Goal: Find specific page/section: Find specific page/section

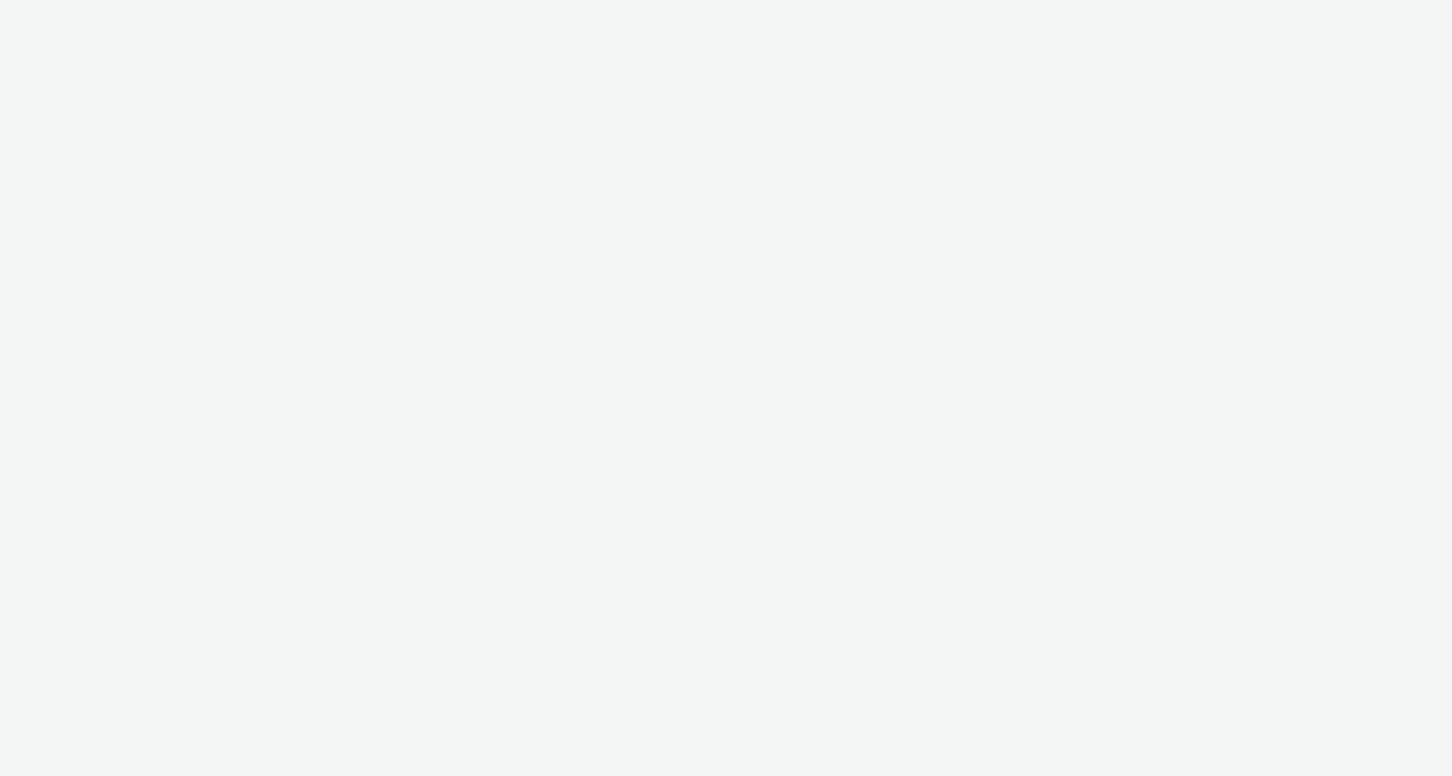
select select "11a7df10-284f-415c-b52a-427acf4c31ae"
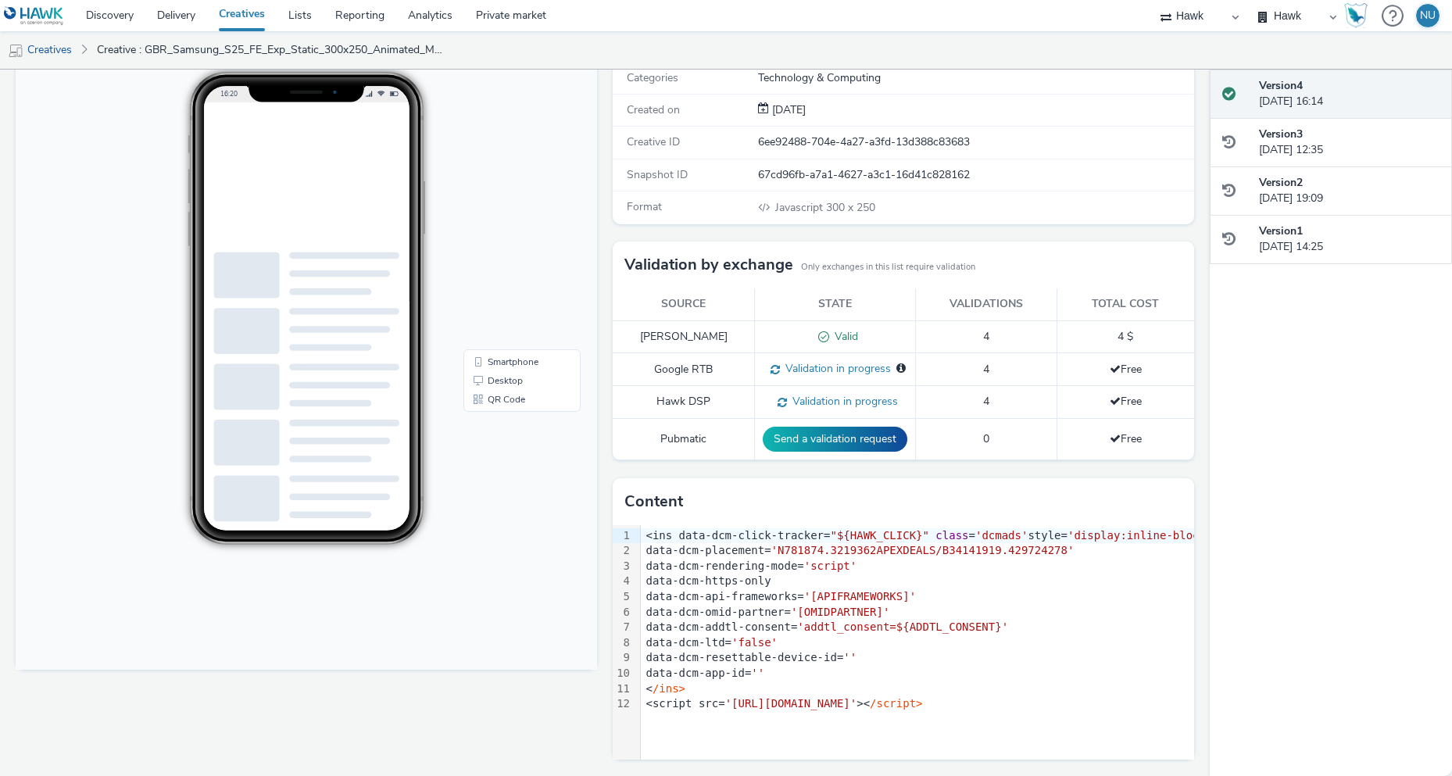
scroll to position [78, 0]
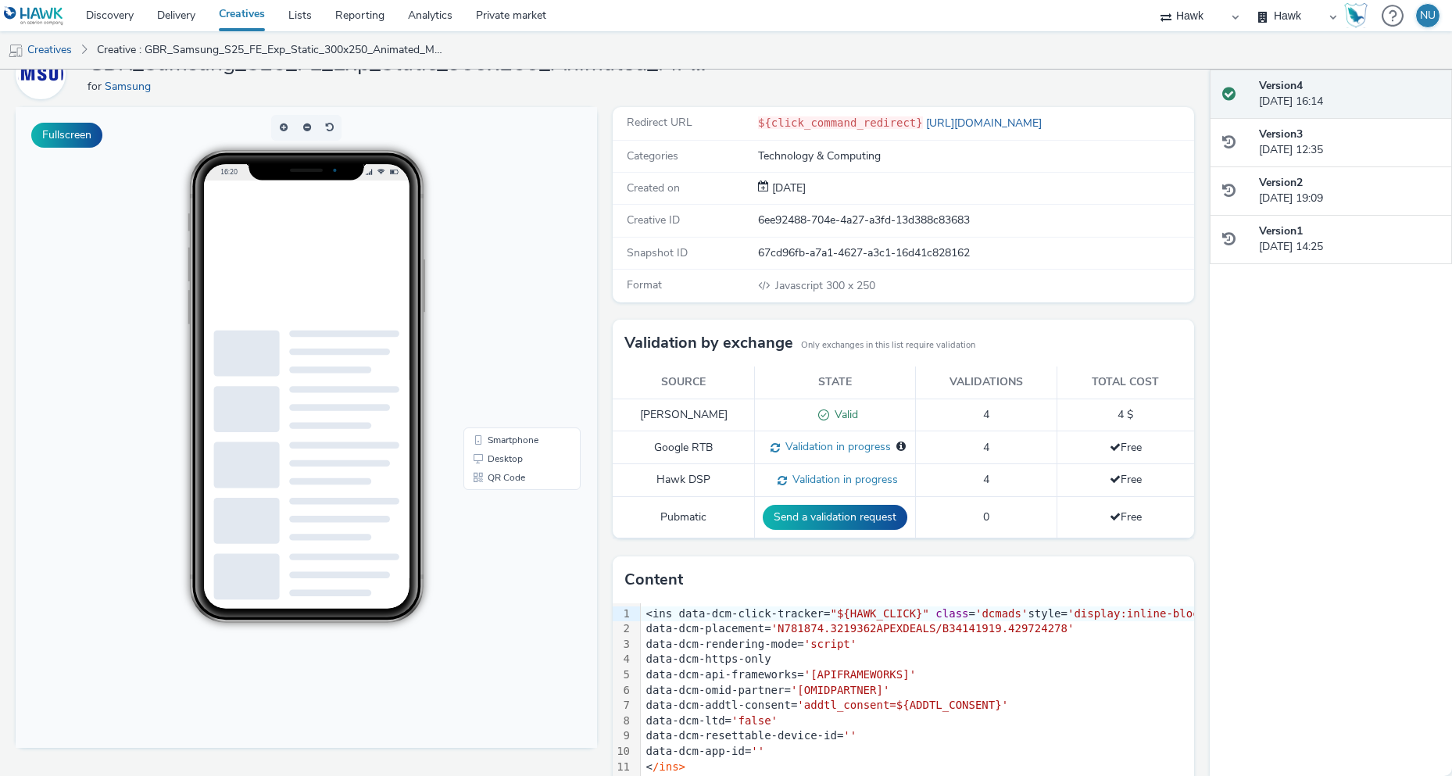
click at [51, 19] on img at bounding box center [34, 16] width 60 height 20
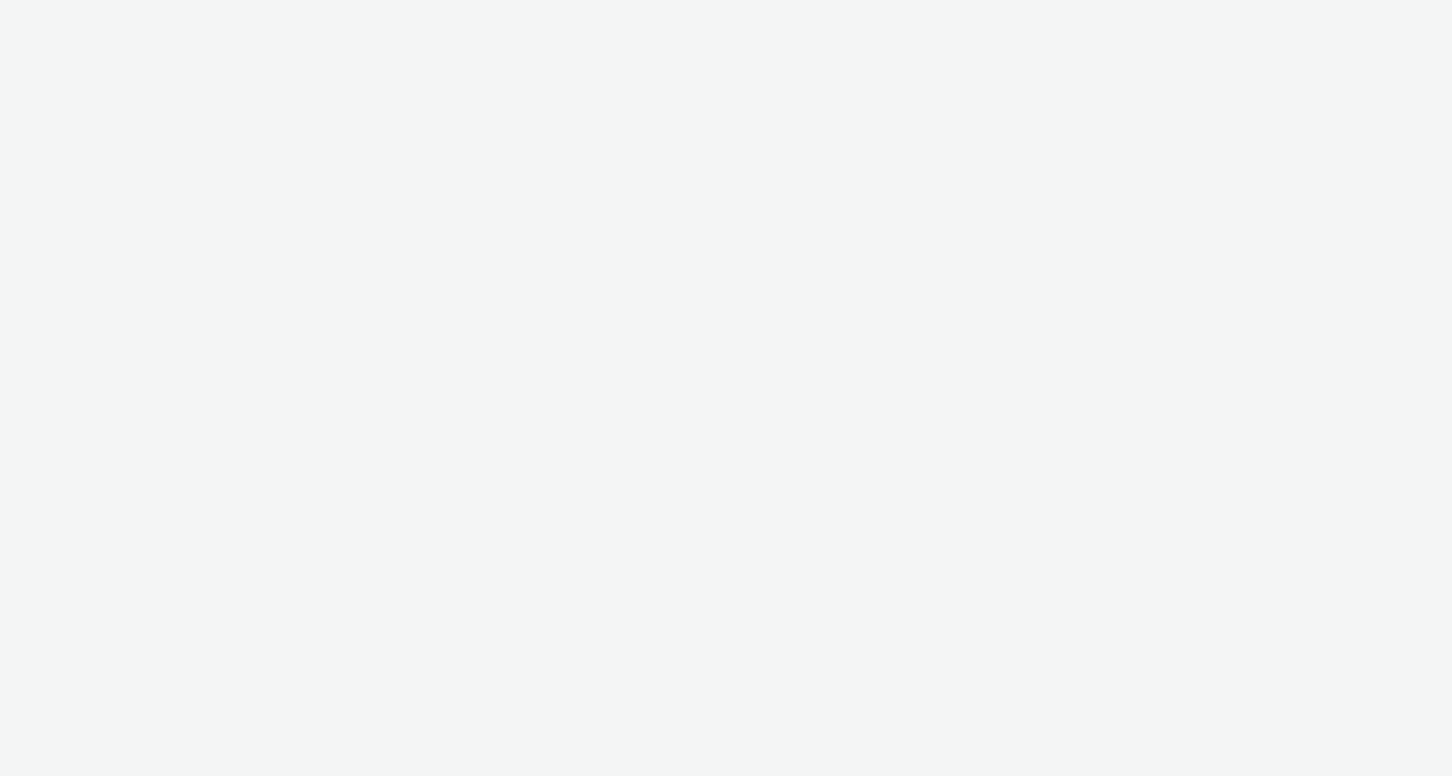
select select "11a7df10-284f-415c-b52a-427acf4c31ae"
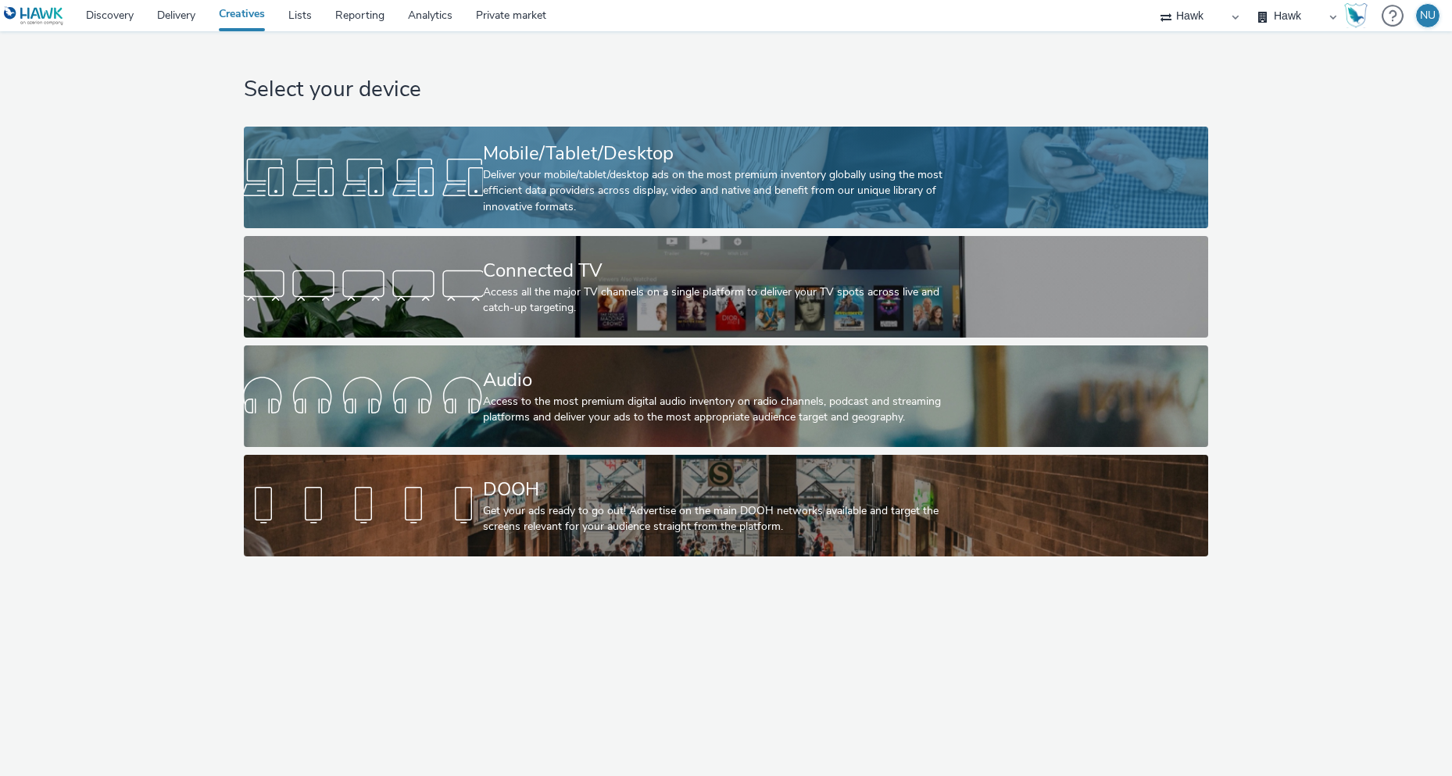
click at [353, 172] on div at bounding box center [363, 177] width 239 height 50
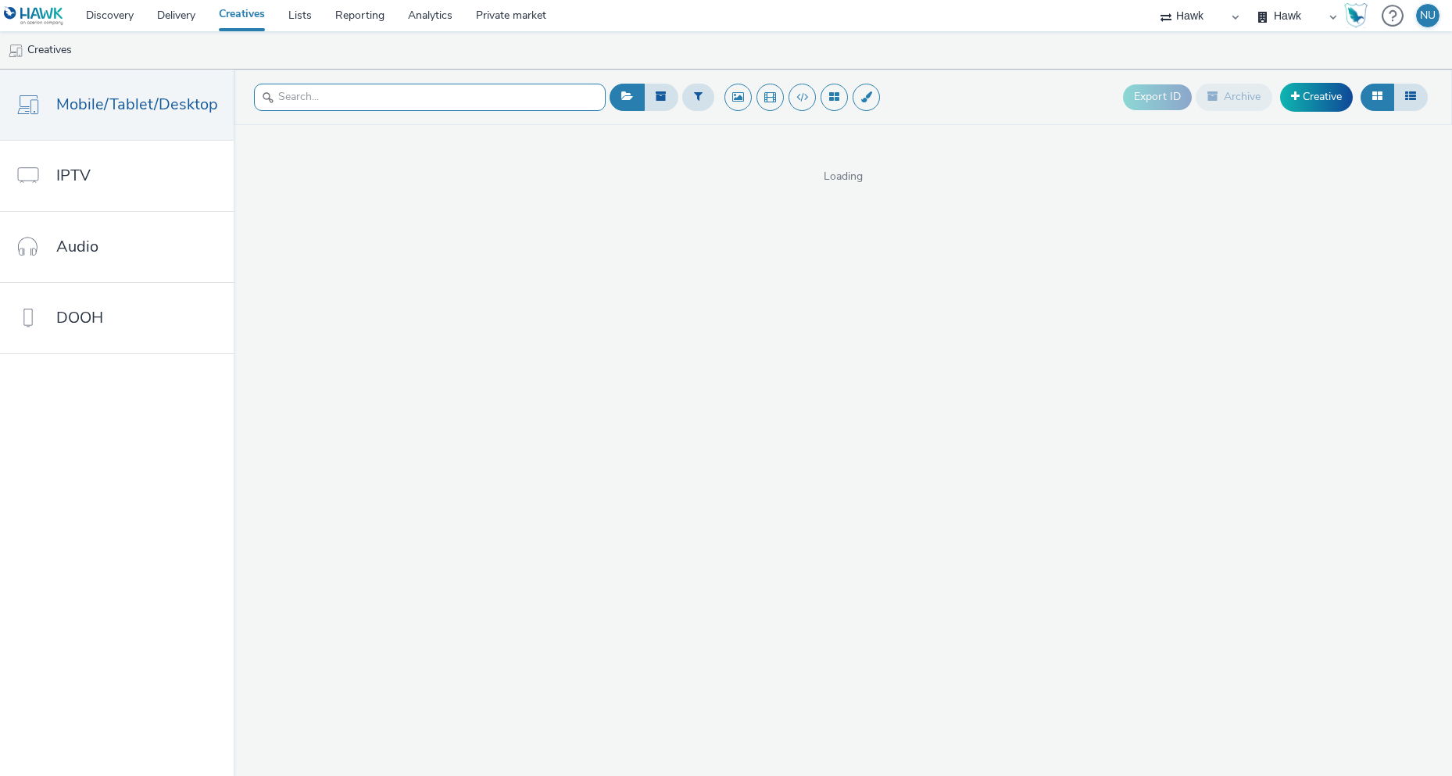
click at [356, 95] on input "text" at bounding box center [430, 97] width 352 height 27
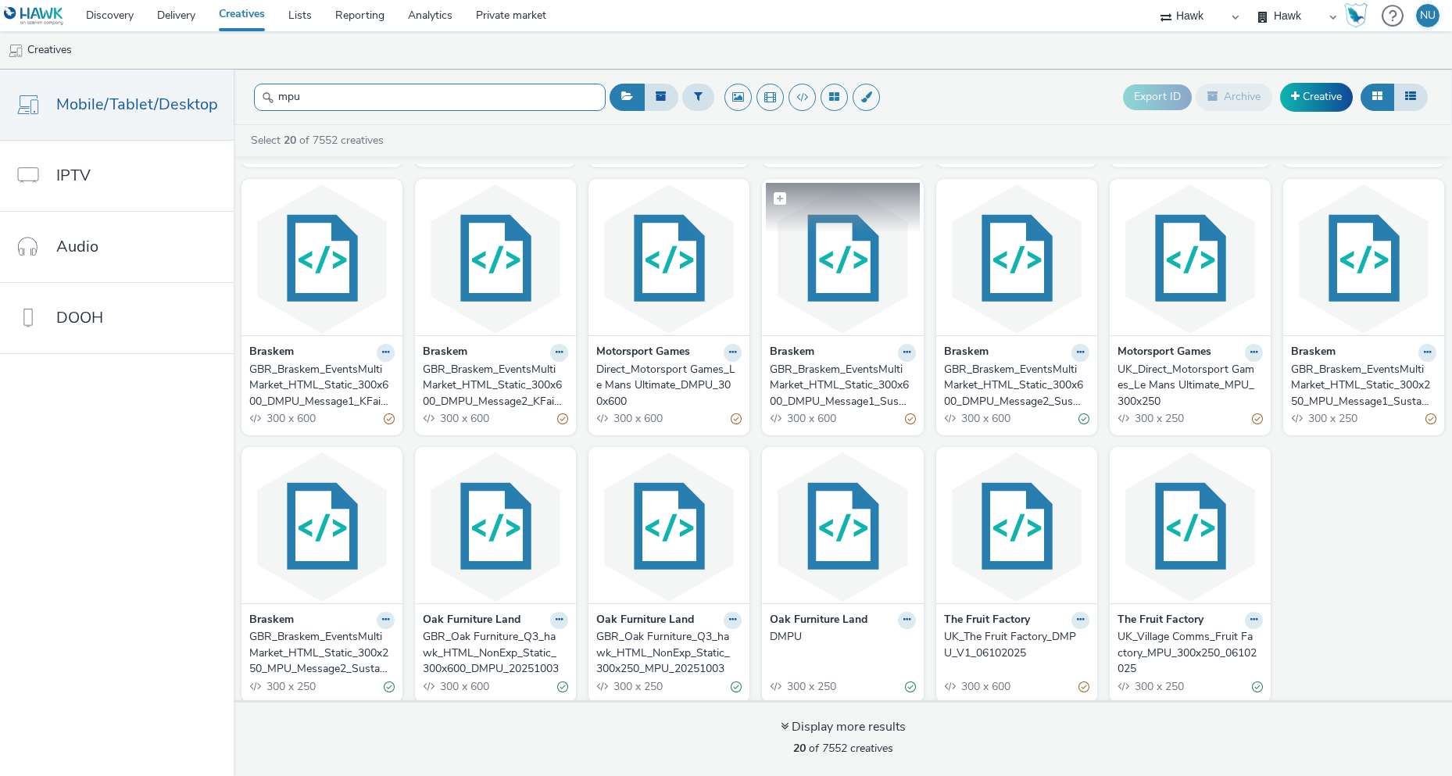
scroll to position [270, 0]
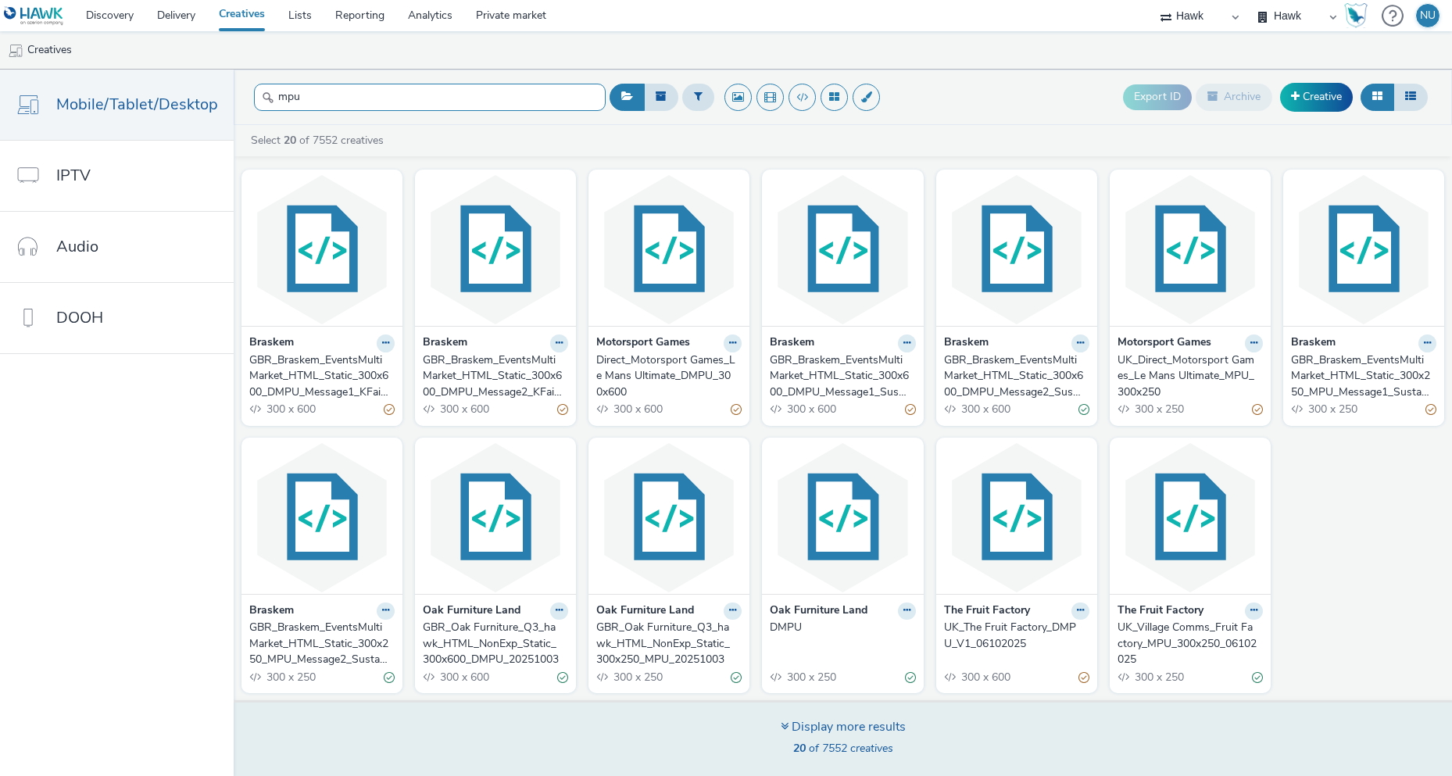
type input "mpu"
click at [821, 728] on div "Display more results" at bounding box center [843, 727] width 125 height 18
click at [815, 727] on div "Display more results" at bounding box center [843, 727] width 125 height 18
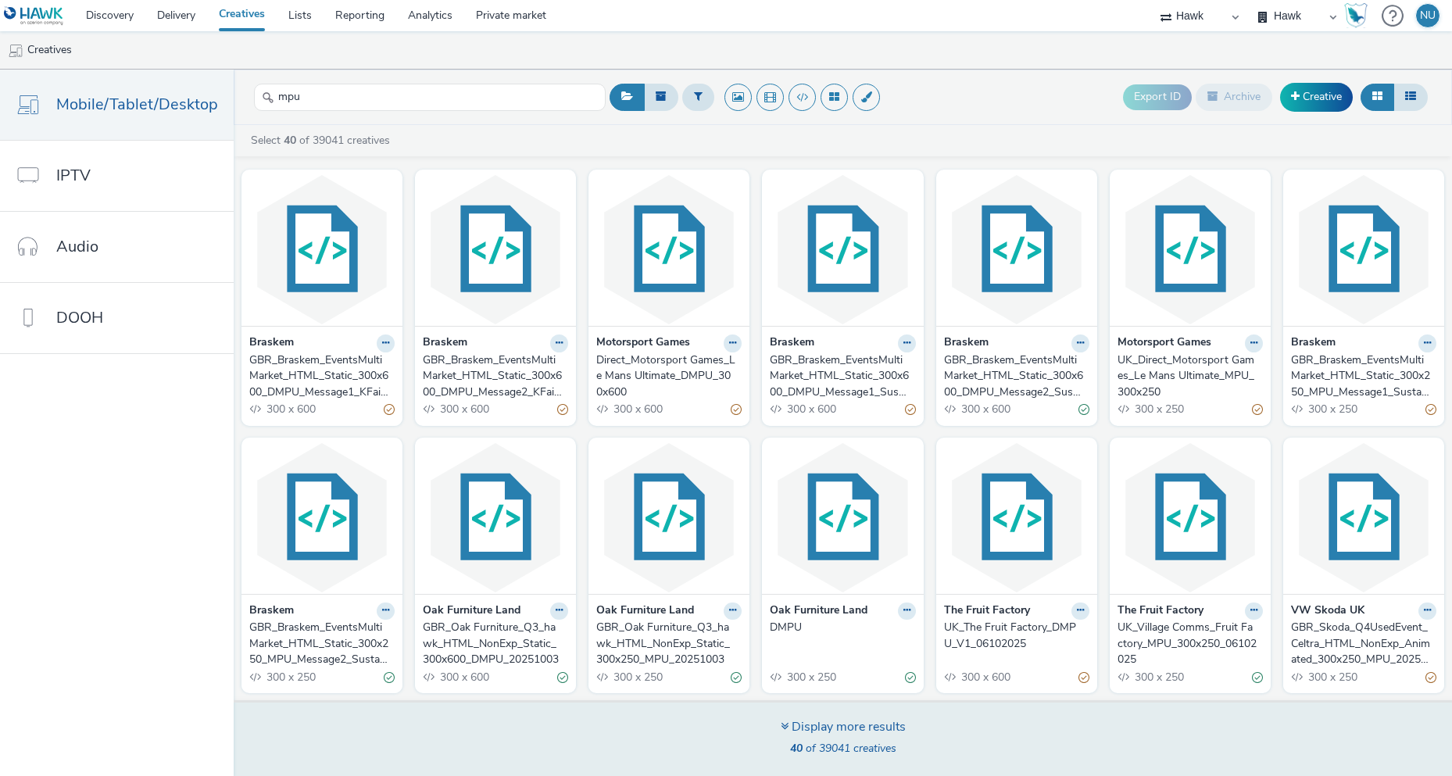
click at [784, 727] on icon at bounding box center [785, 726] width 8 height 13
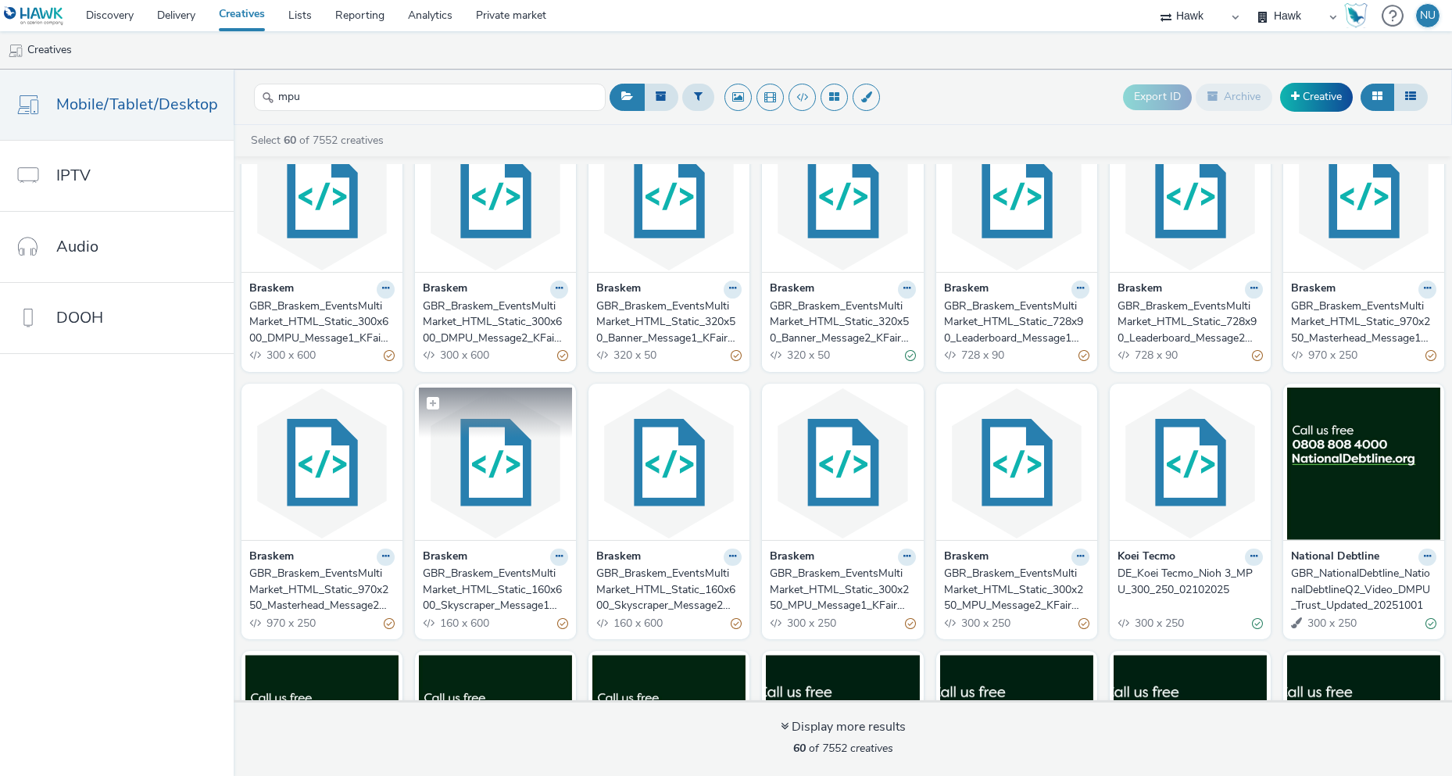
scroll to position [1152, 0]
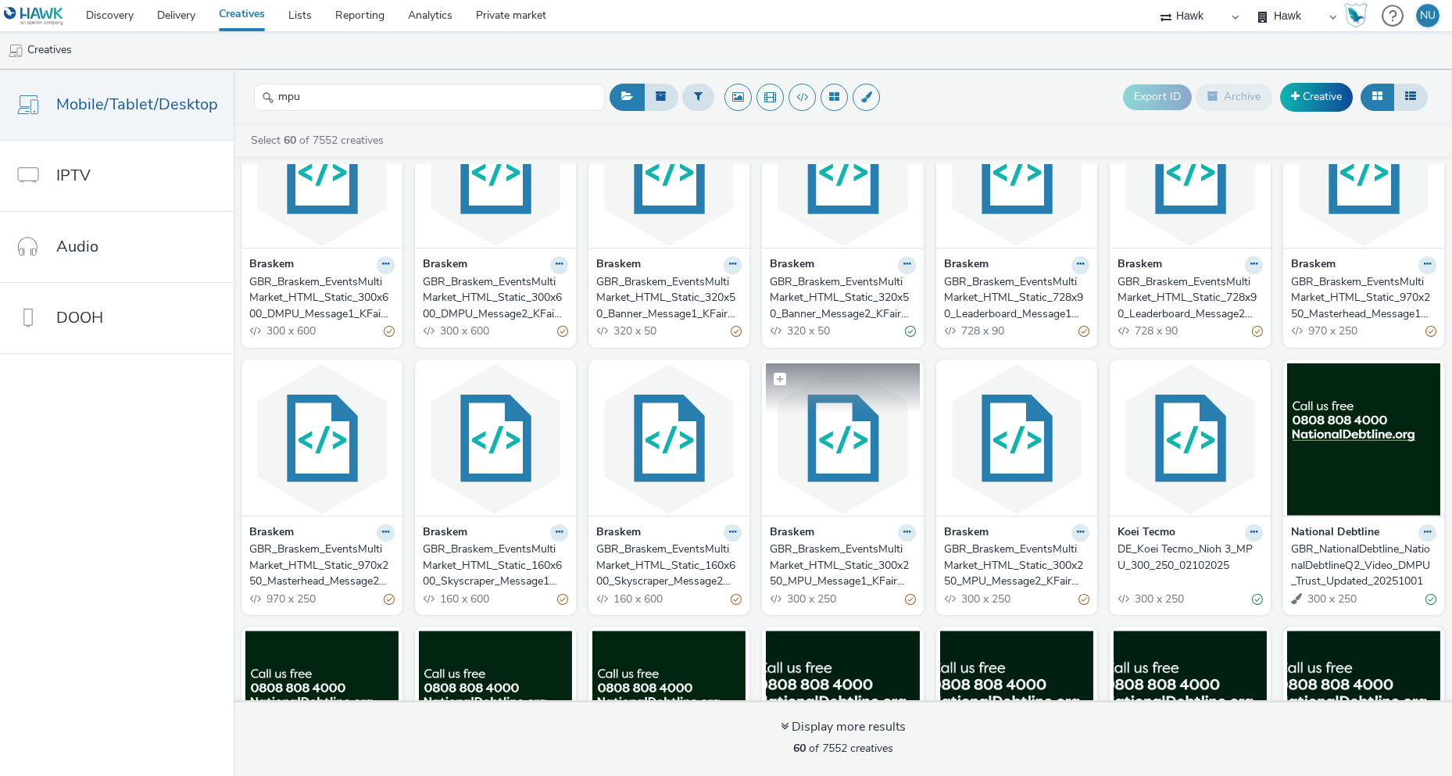
click at [835, 456] on img at bounding box center [842, 439] width 153 height 152
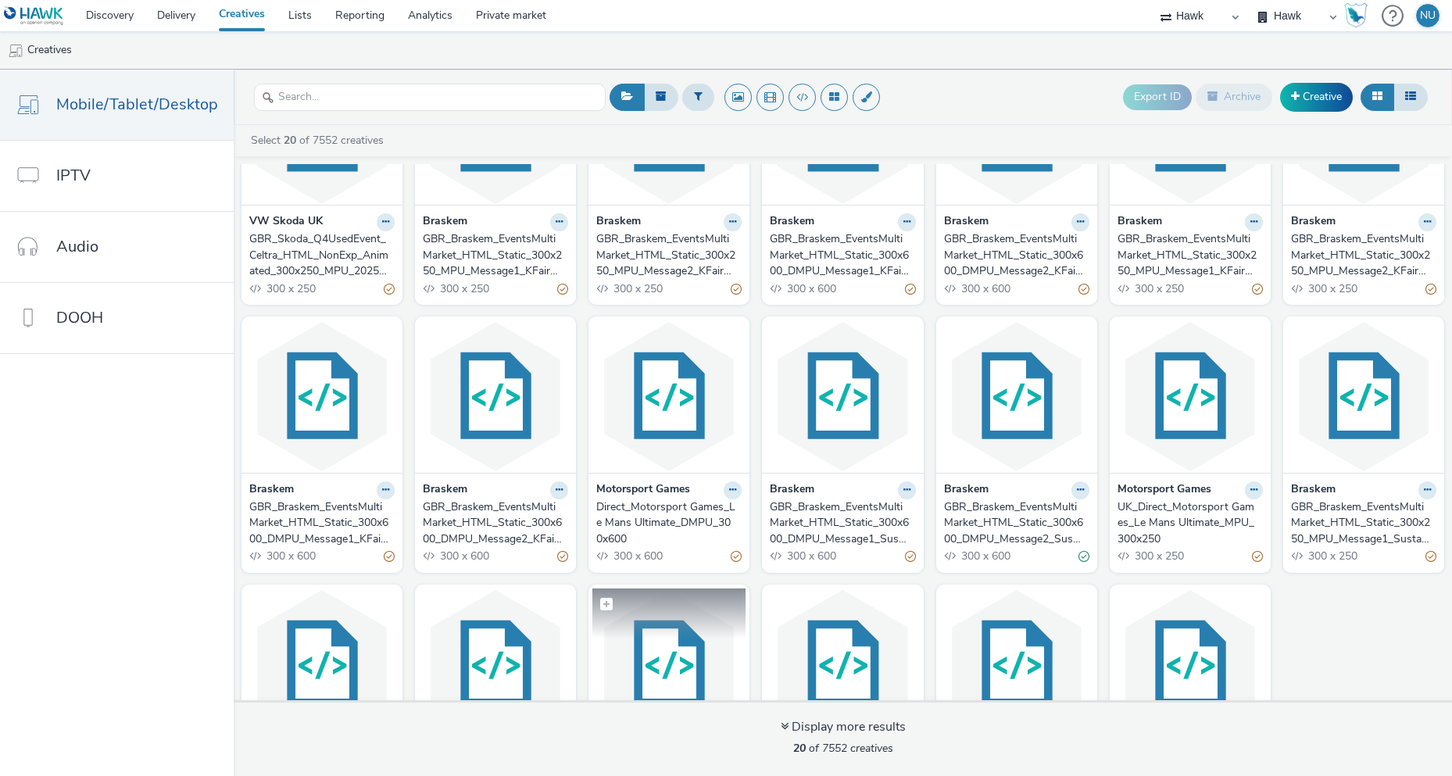
scroll to position [270, 0]
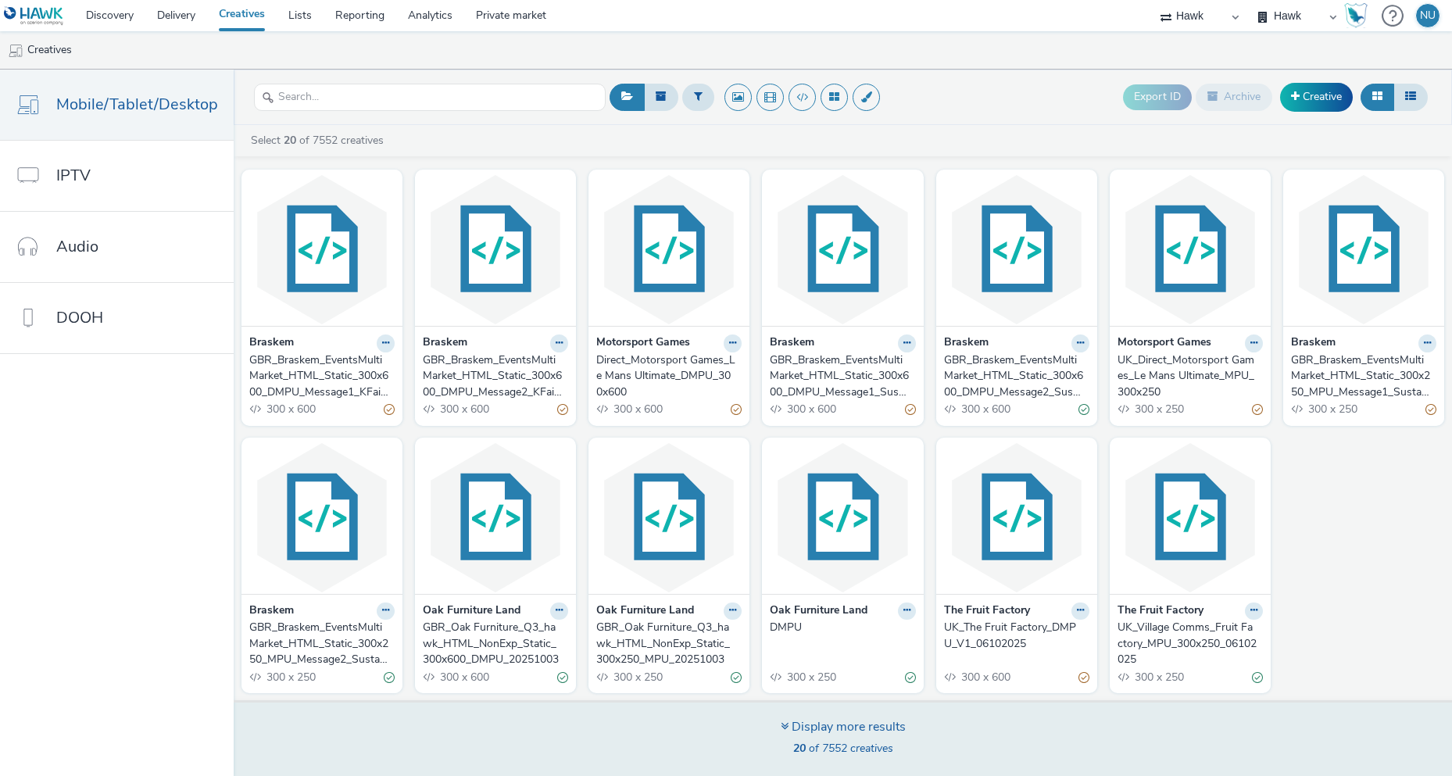
click at [802, 722] on div "Display more results" at bounding box center [843, 727] width 125 height 18
click at [802, 728] on div "Display more results" at bounding box center [843, 727] width 125 height 18
click at [813, 724] on div "Display more results" at bounding box center [843, 727] width 125 height 18
click at [785, 731] on icon at bounding box center [785, 726] width 8 height 13
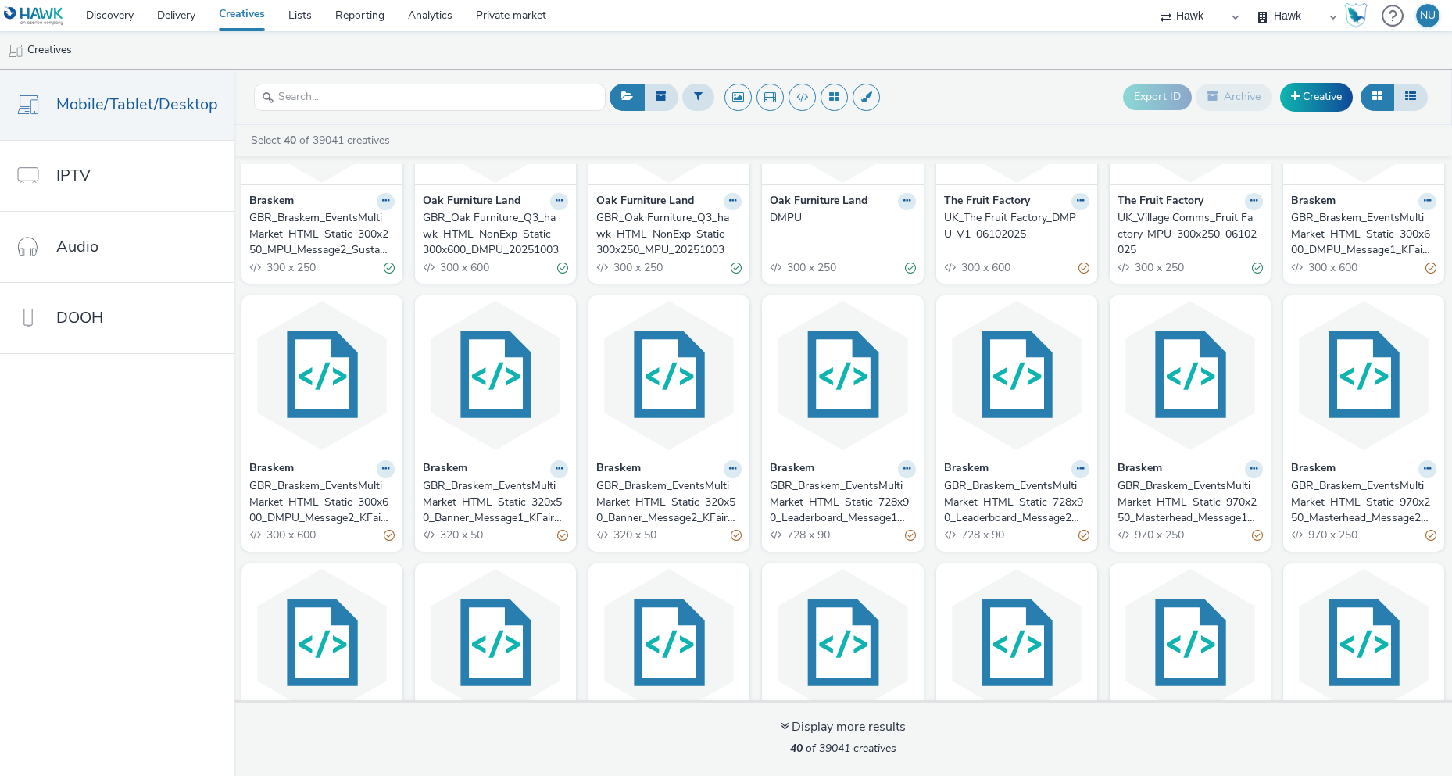
scroll to position [1074, 0]
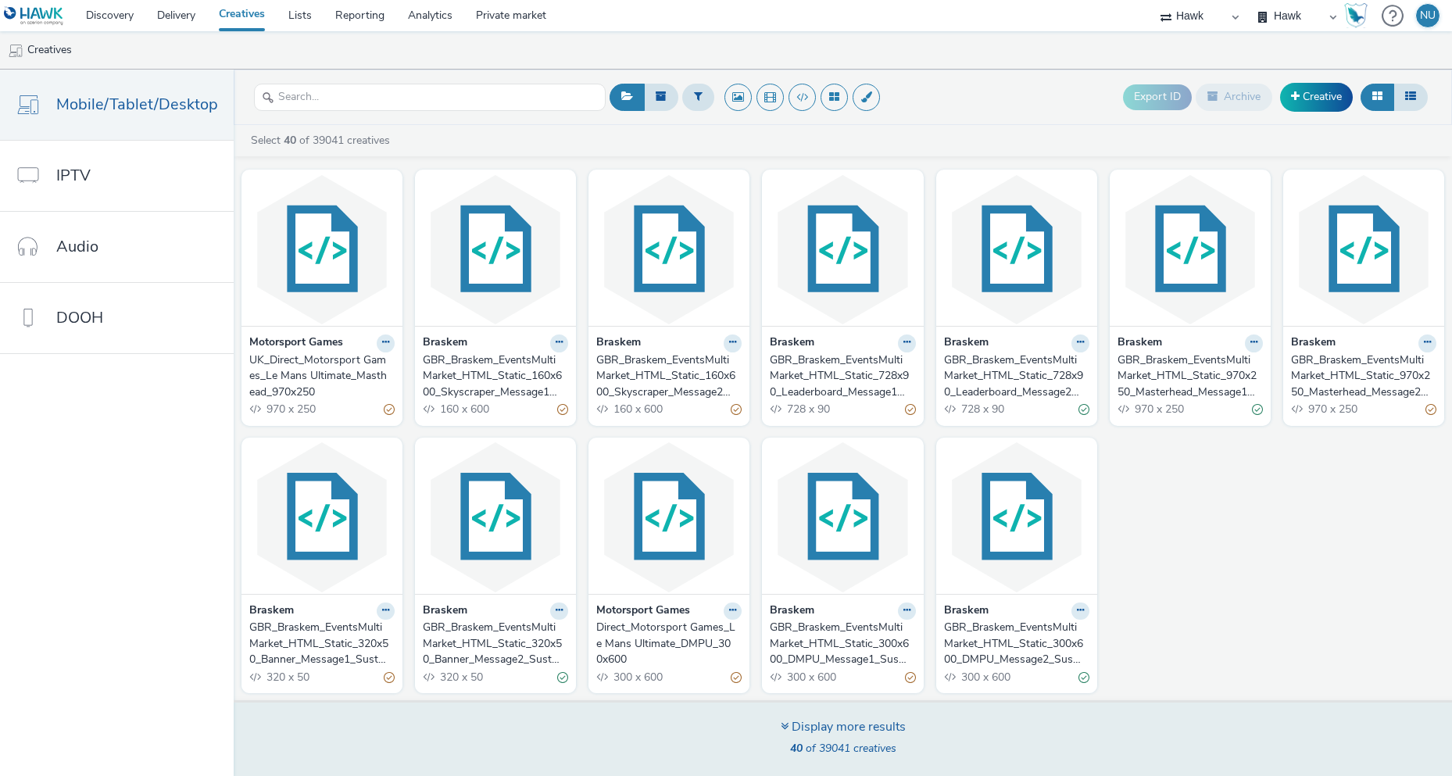
click at [815, 727] on div "Display more results" at bounding box center [843, 727] width 125 height 18
click at [781, 724] on icon at bounding box center [785, 726] width 8 height 13
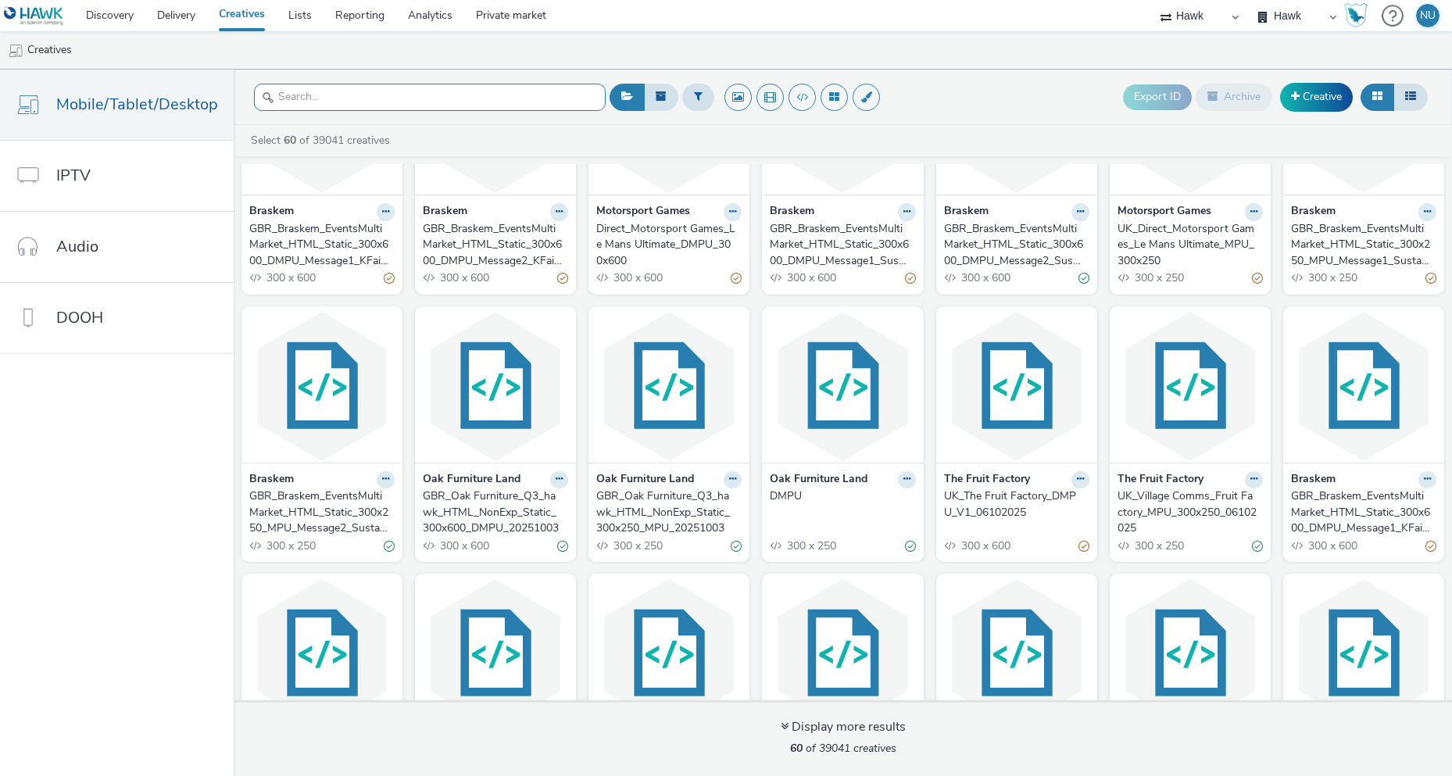
scroll to position [392, 0]
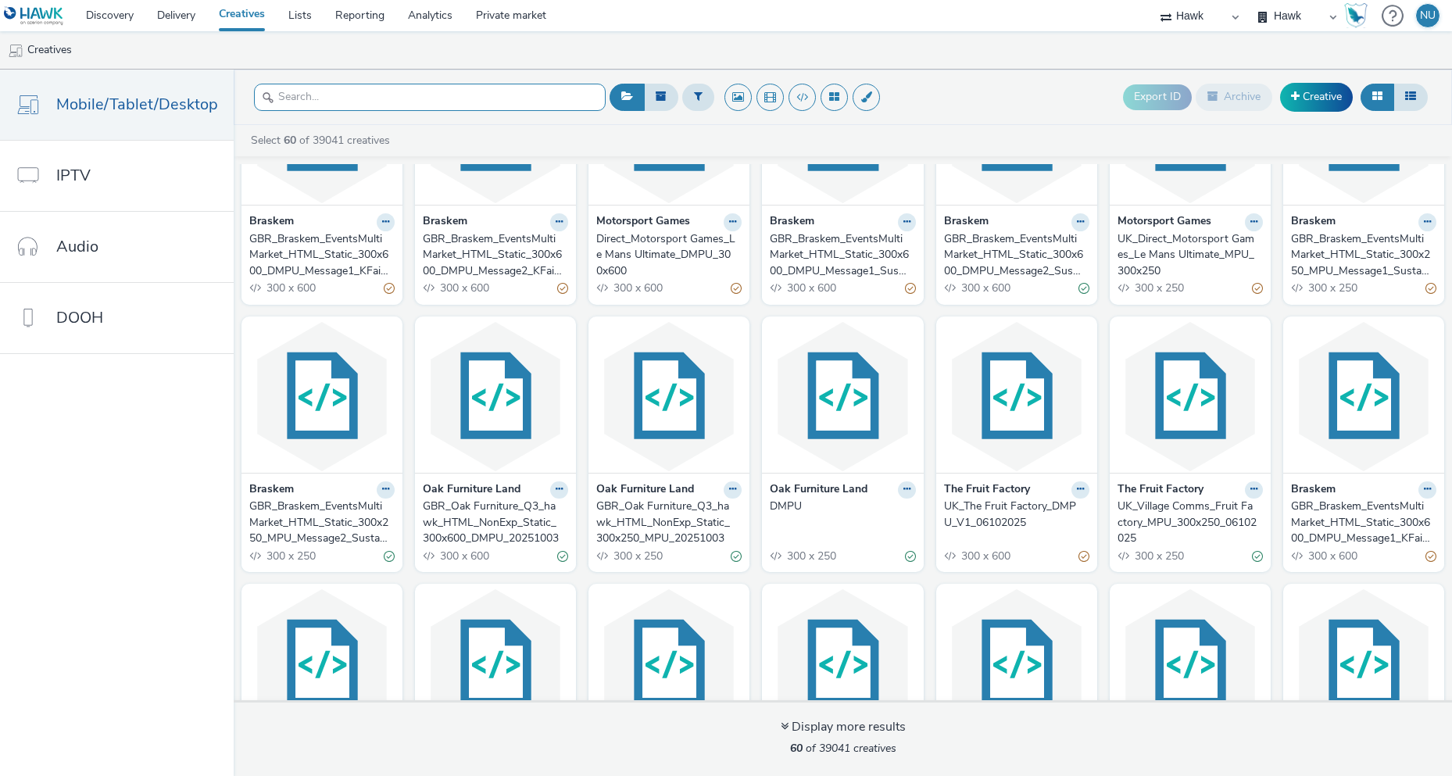
click at [351, 99] on input "text" at bounding box center [430, 97] width 352 height 27
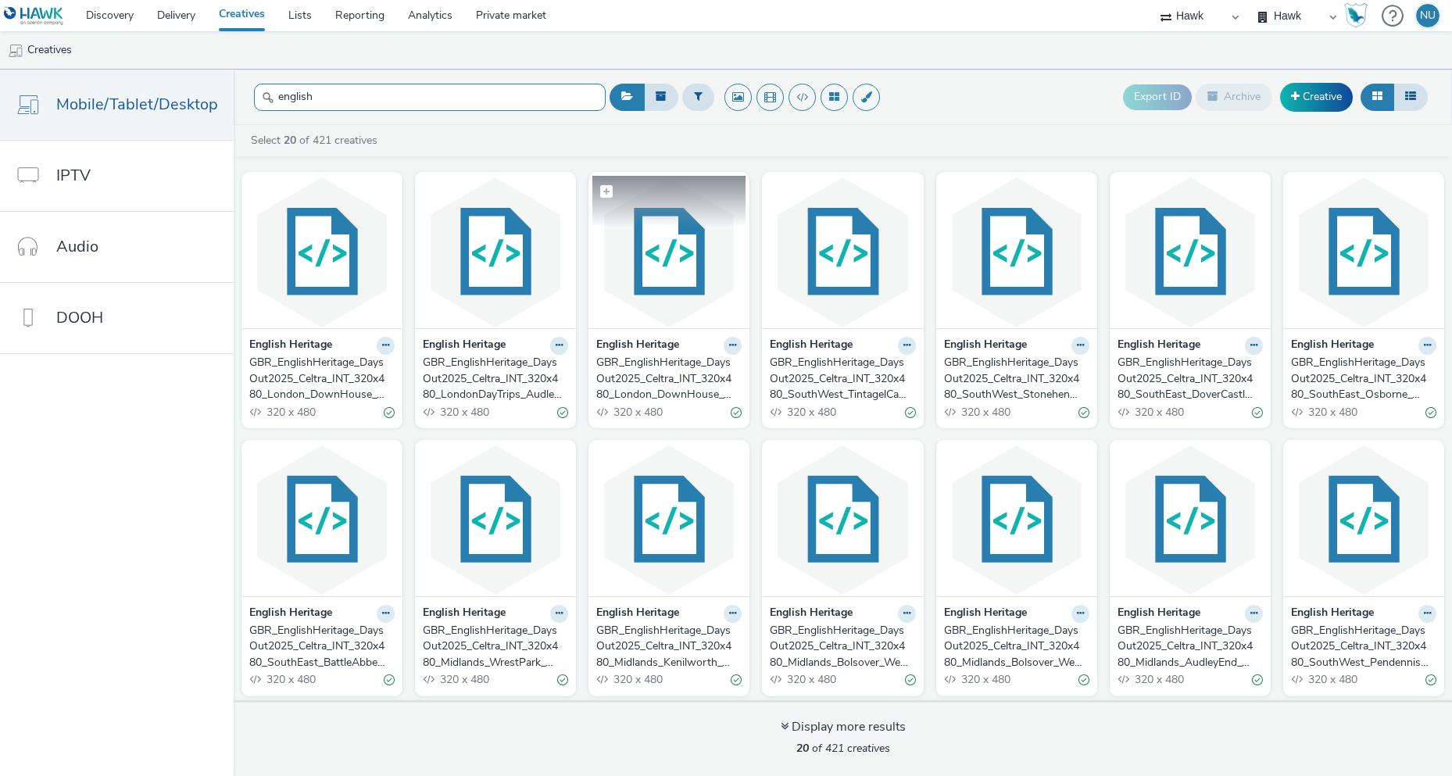
type input "english"
click at [670, 273] on img at bounding box center [668, 252] width 153 height 152
click at [903, 349] on icon at bounding box center [906, 345] width 7 height 9
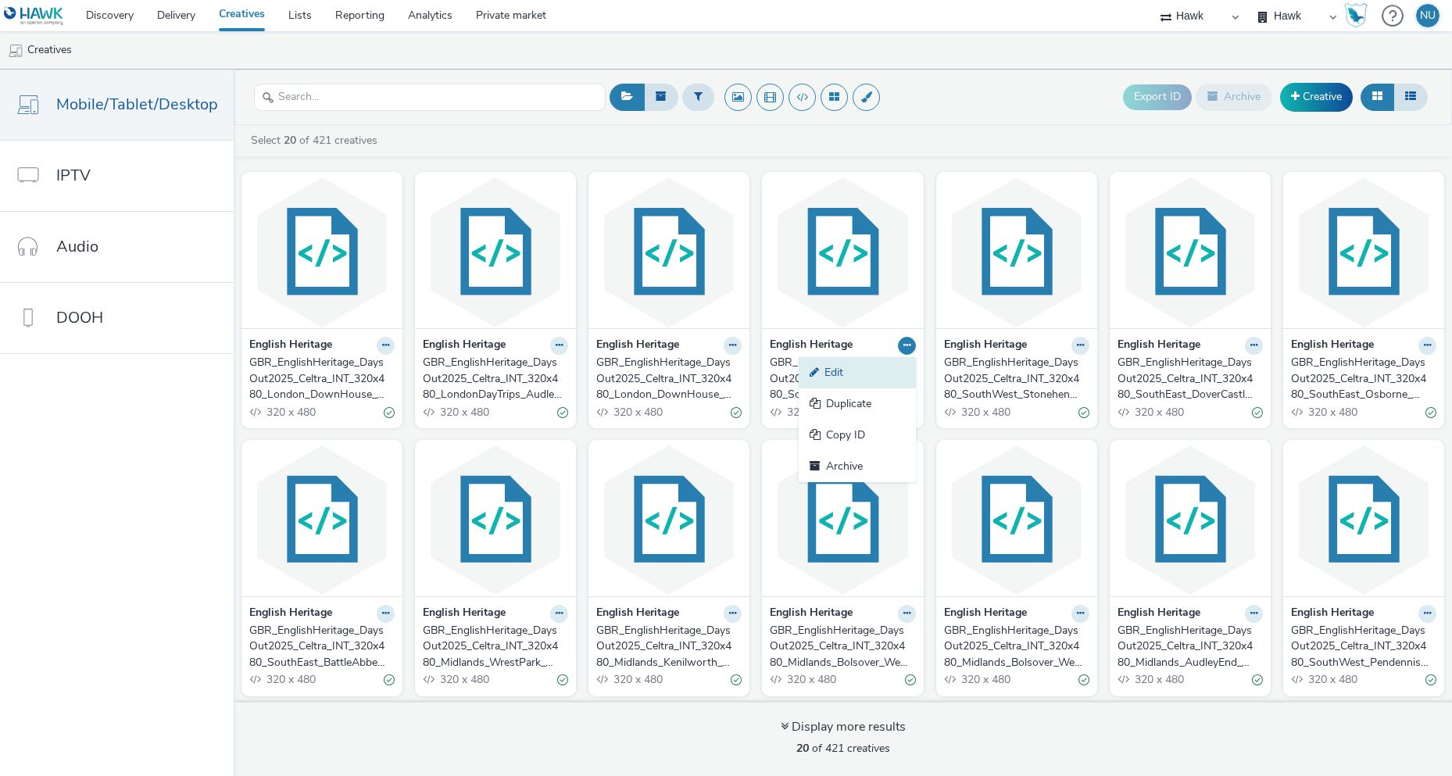
click at [872, 372] on link "Edit" at bounding box center [857, 372] width 117 height 31
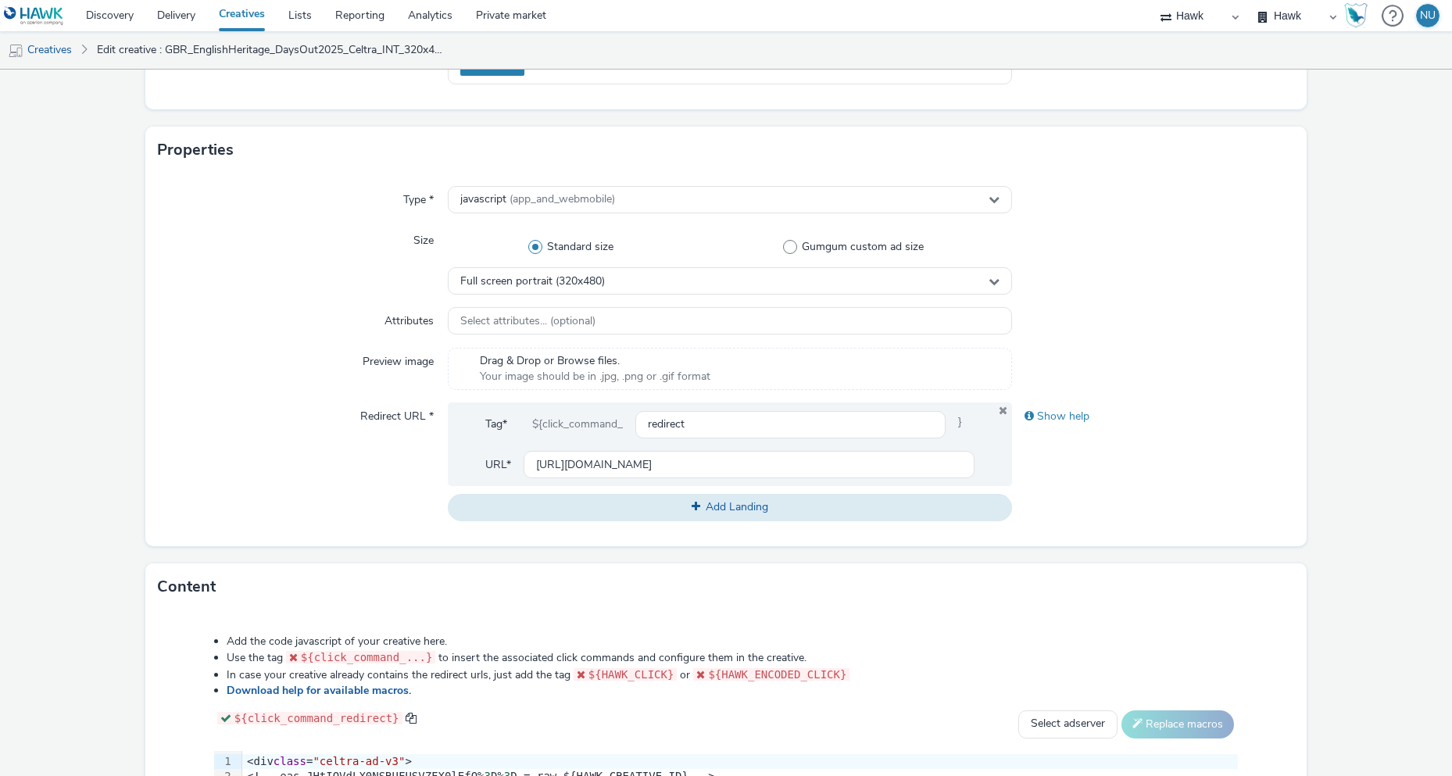
scroll to position [234, 0]
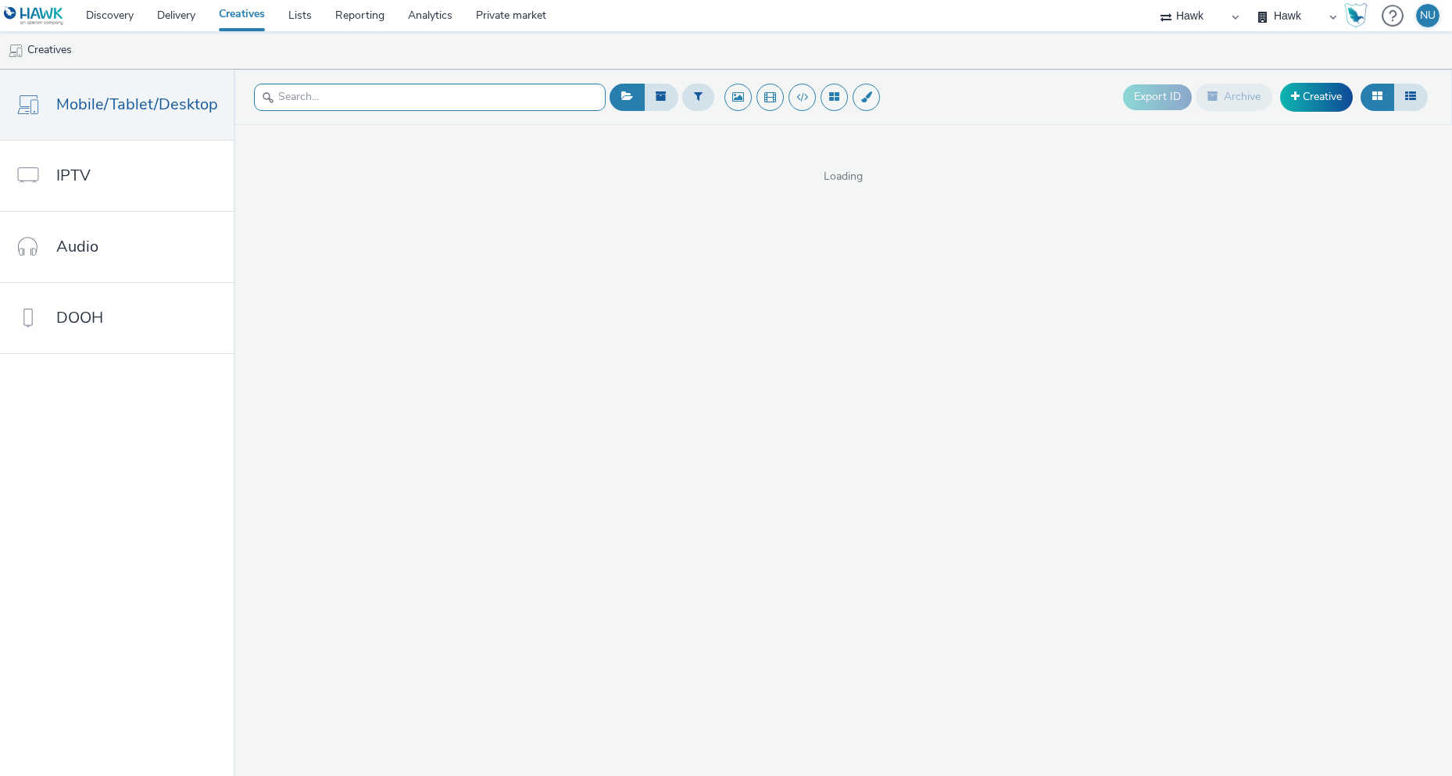
click at [308, 90] on input "text" at bounding box center [430, 97] width 352 height 27
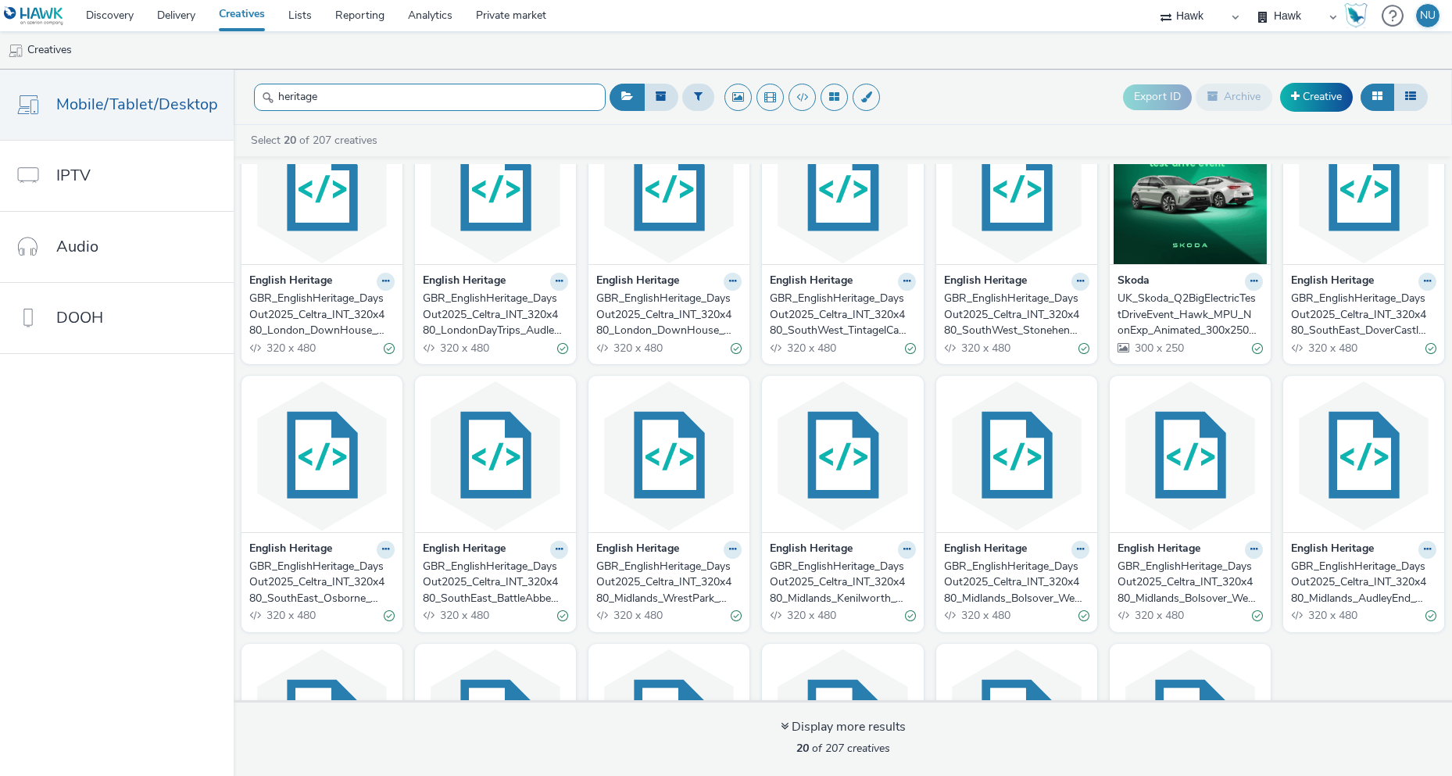
scroll to position [36, 0]
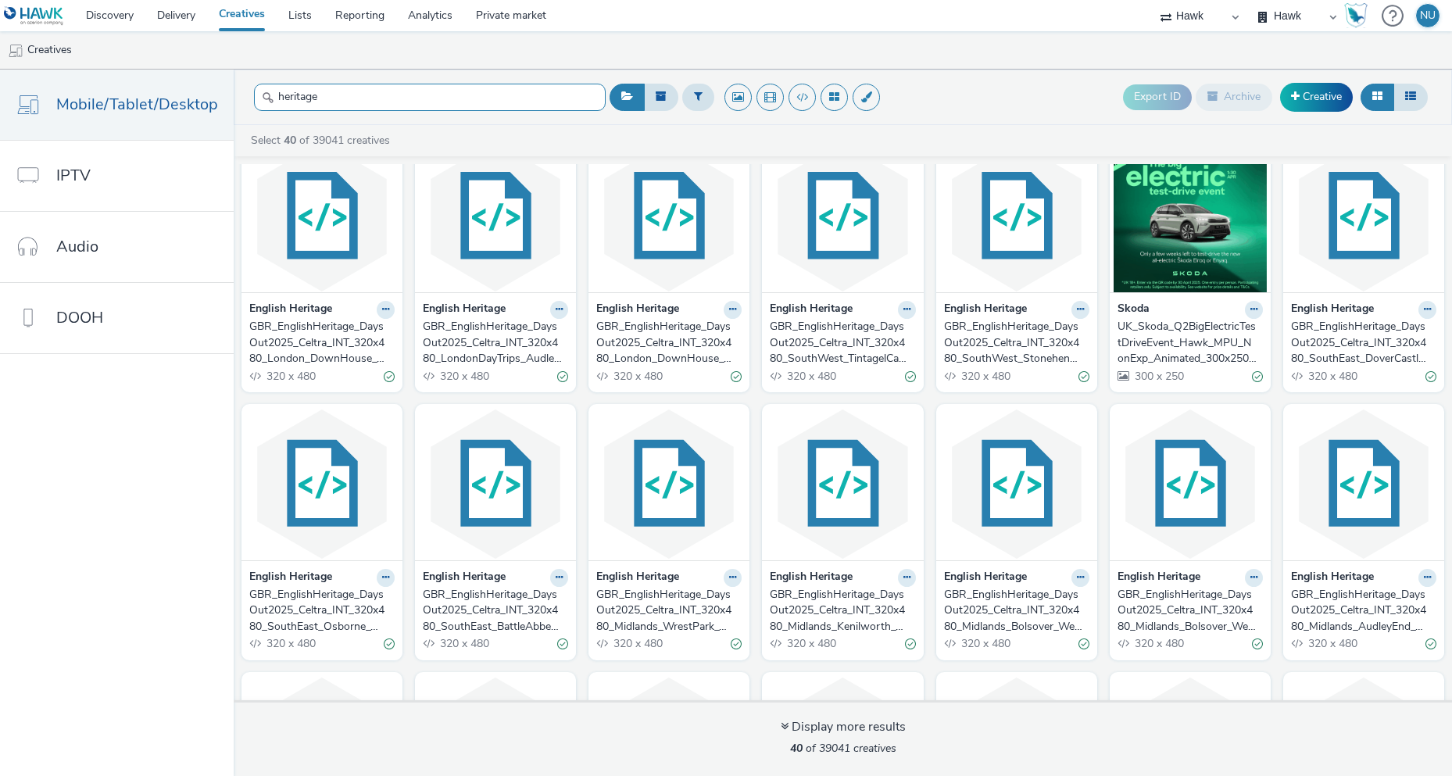
type input "heritage"
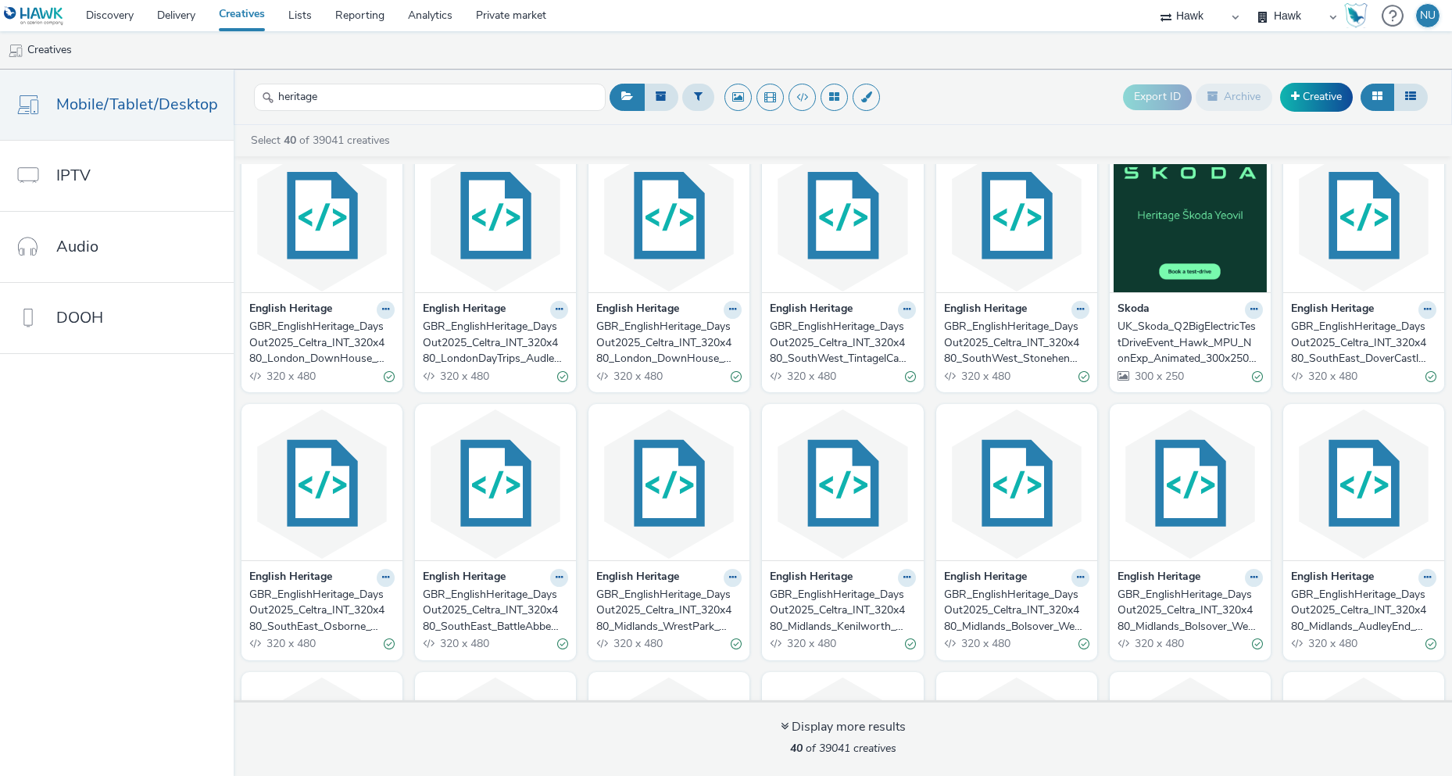
click at [254, 374] on span at bounding box center [257, 376] width 16 height 15
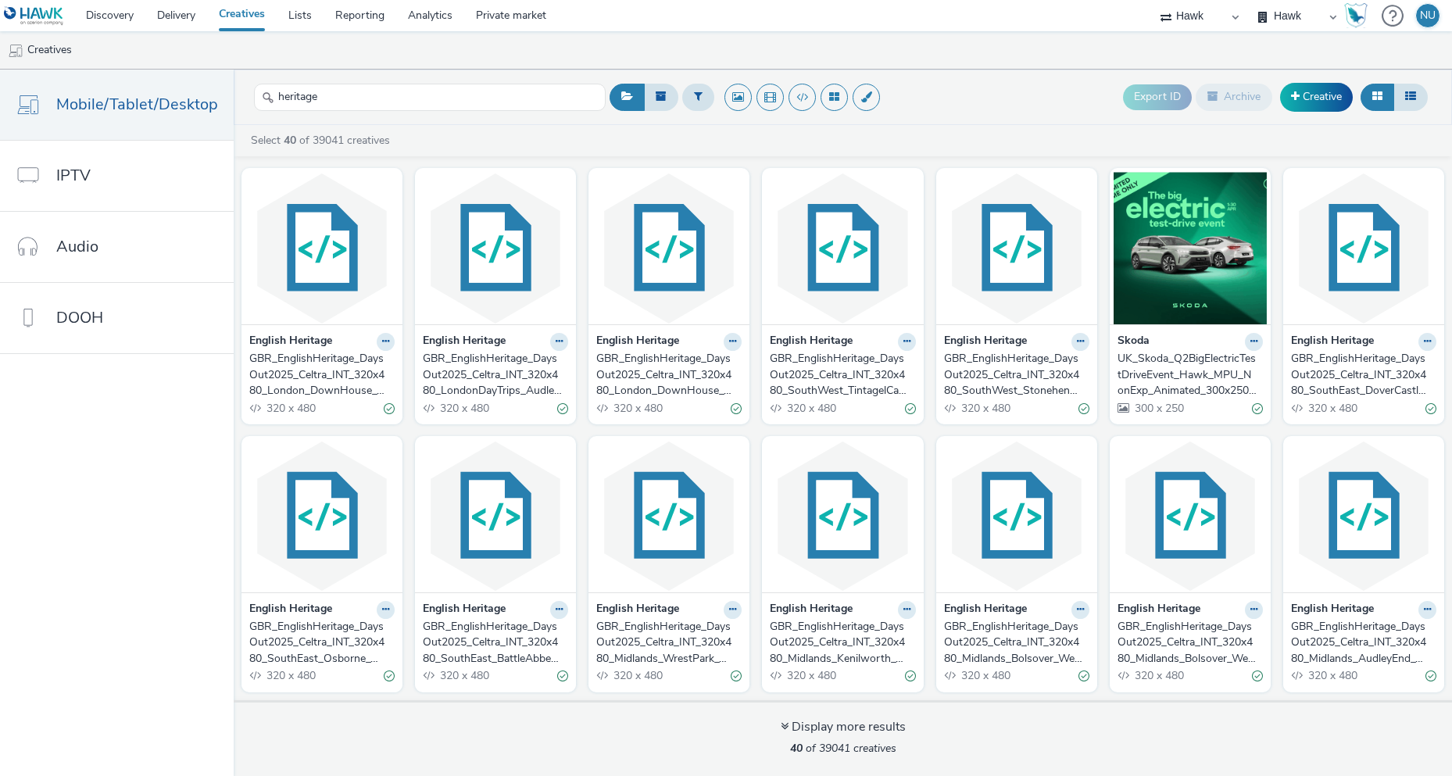
scroll to position [0, 0]
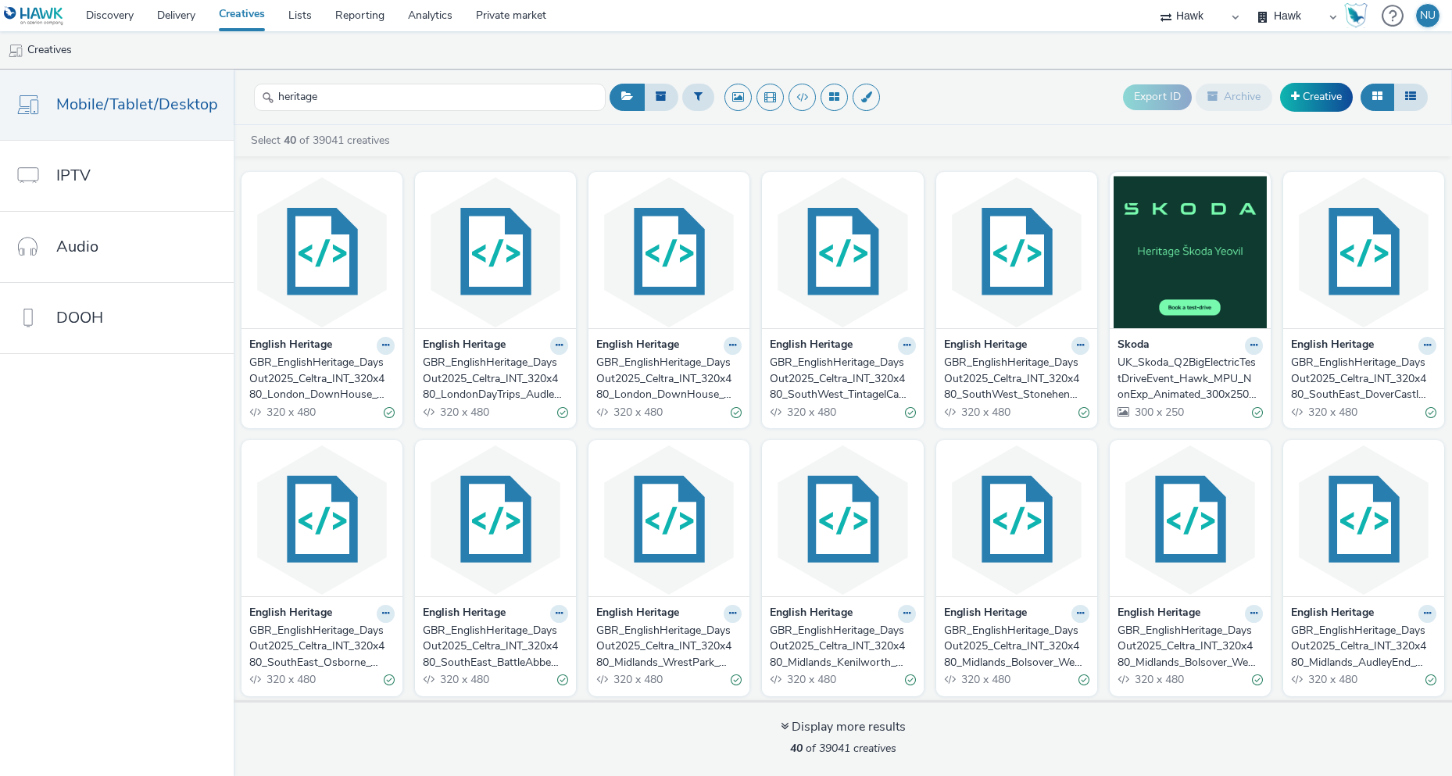
click at [1236, 332] on div "Skoda UK_Skoda_Q2BigElectricTestDriveEvent_Hawk_MPU_NonExp_Animated_300x250_Her…" at bounding box center [1190, 378] width 161 height 100
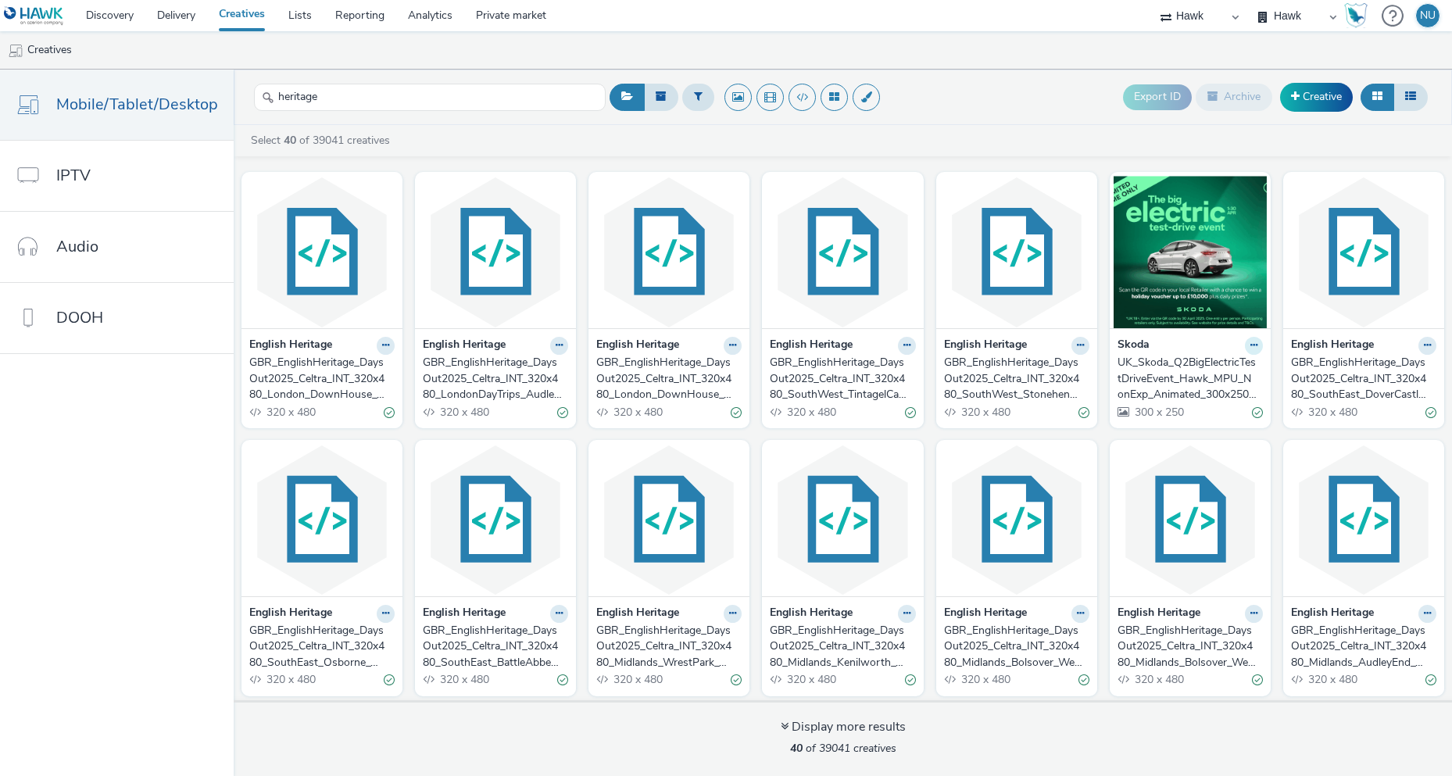
click at [1250, 343] on icon at bounding box center [1253, 345] width 7 height 9
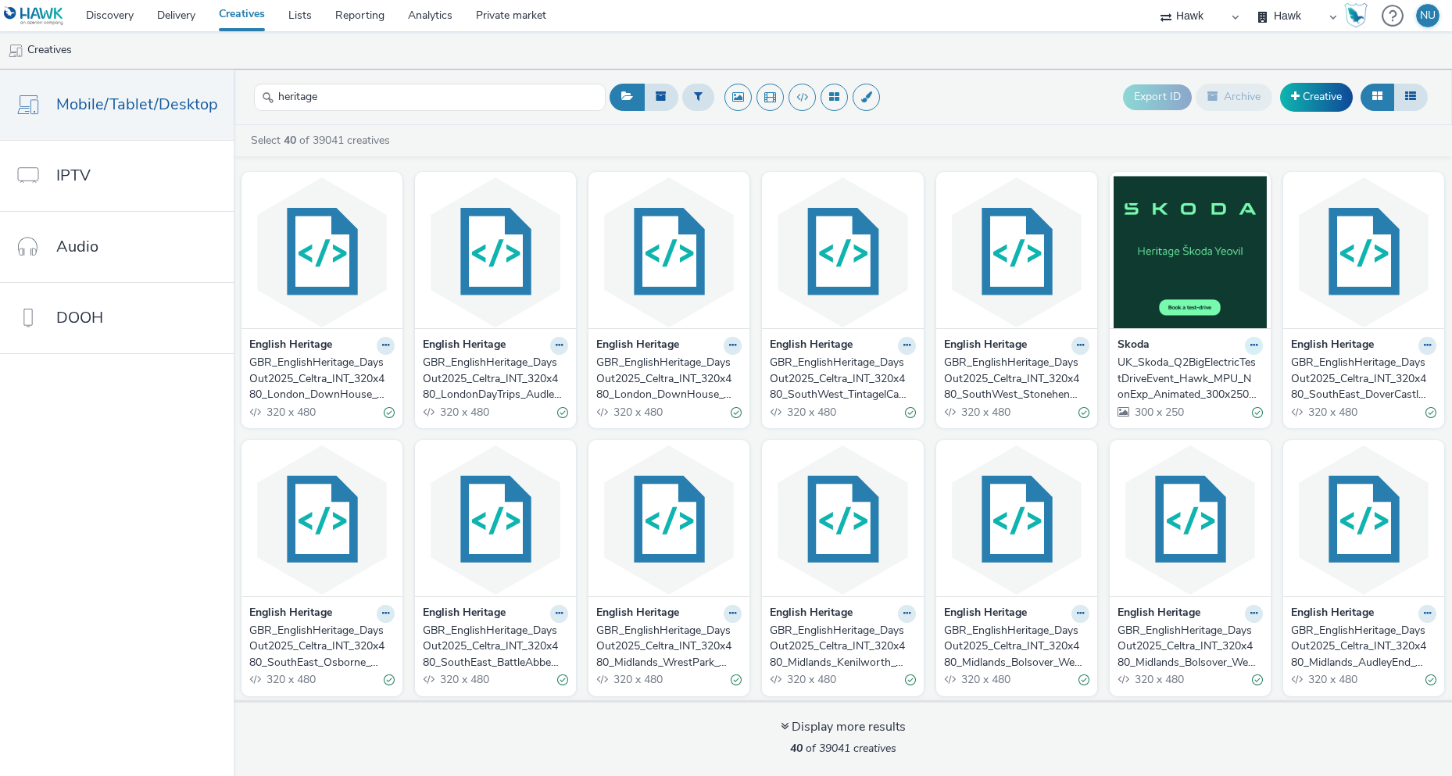
click at [1250, 343] on icon at bounding box center [1253, 345] width 7 height 9
click at [1250, 341] on icon at bounding box center [1253, 345] width 7 height 9
click at [1184, 299] on img at bounding box center [1190, 252] width 153 height 152
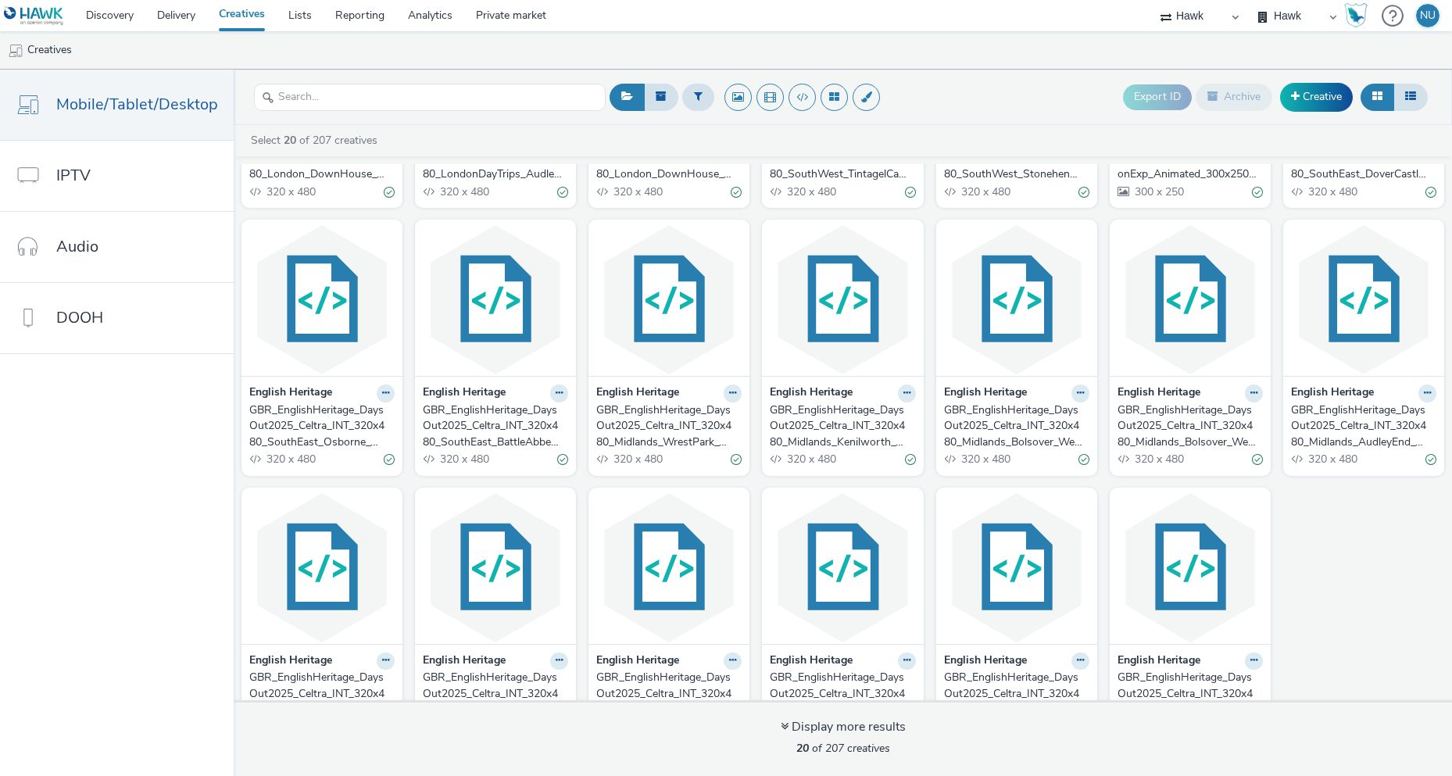
scroll to position [270, 0]
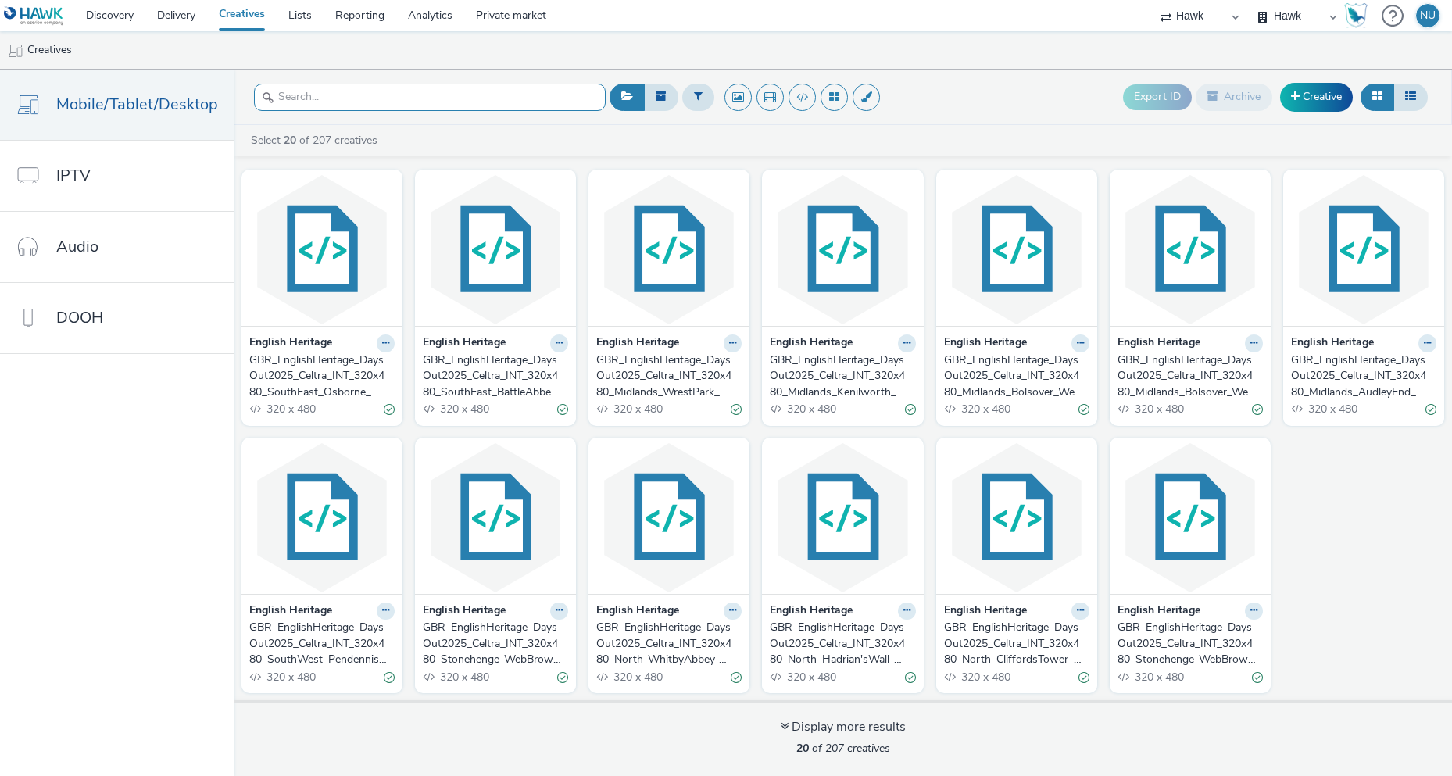
click at [338, 105] on input "text" at bounding box center [430, 97] width 352 height 27
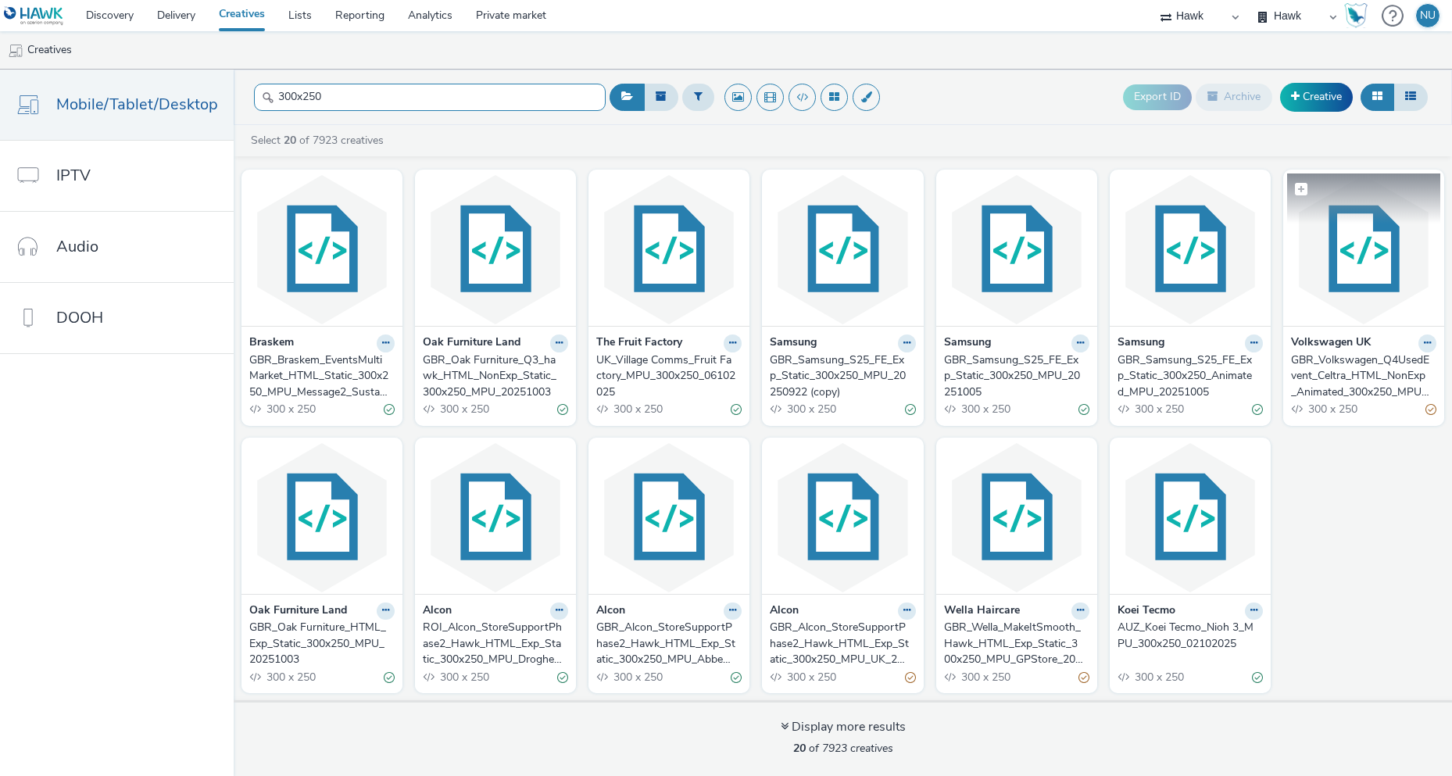
type input "300x250"
click at [1358, 313] on img at bounding box center [1363, 249] width 153 height 152
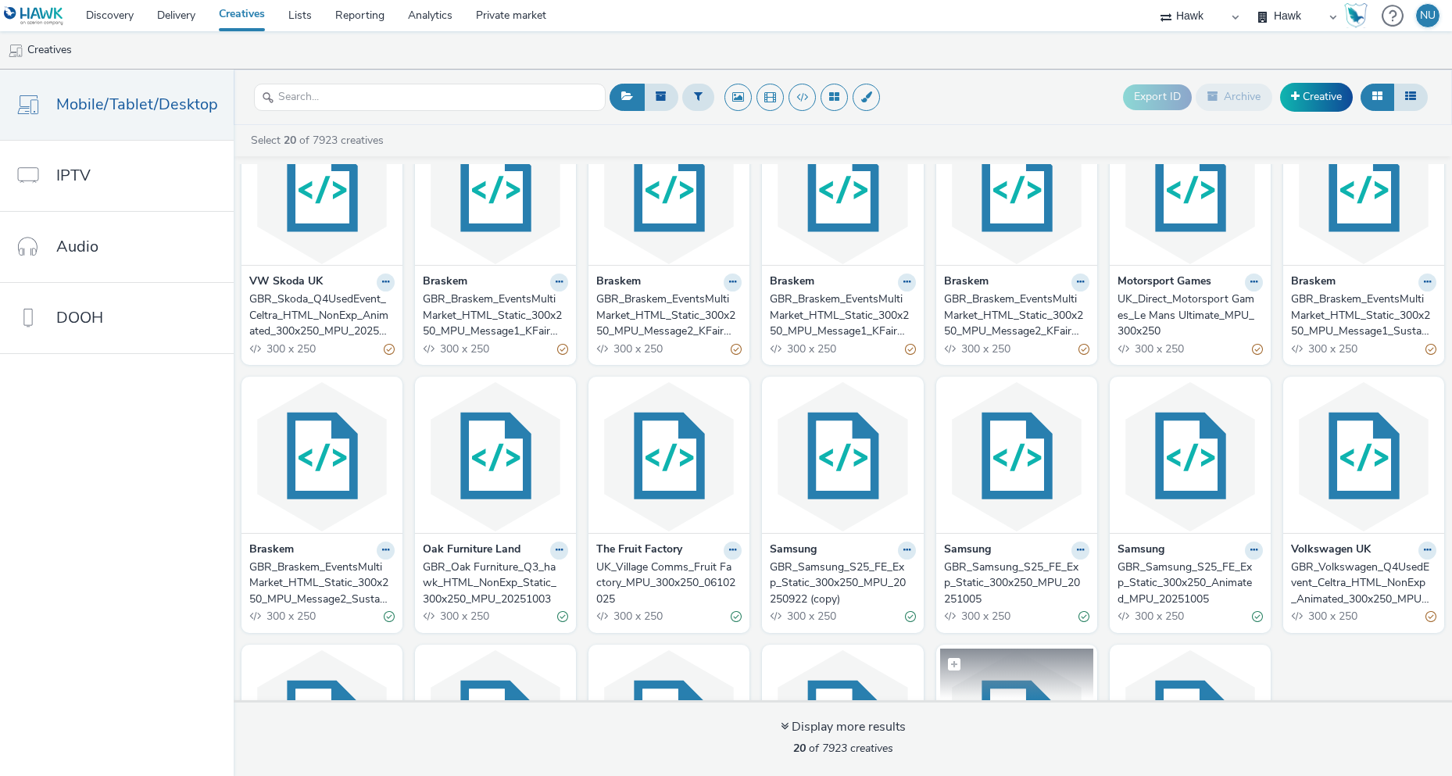
scroll to position [270, 0]
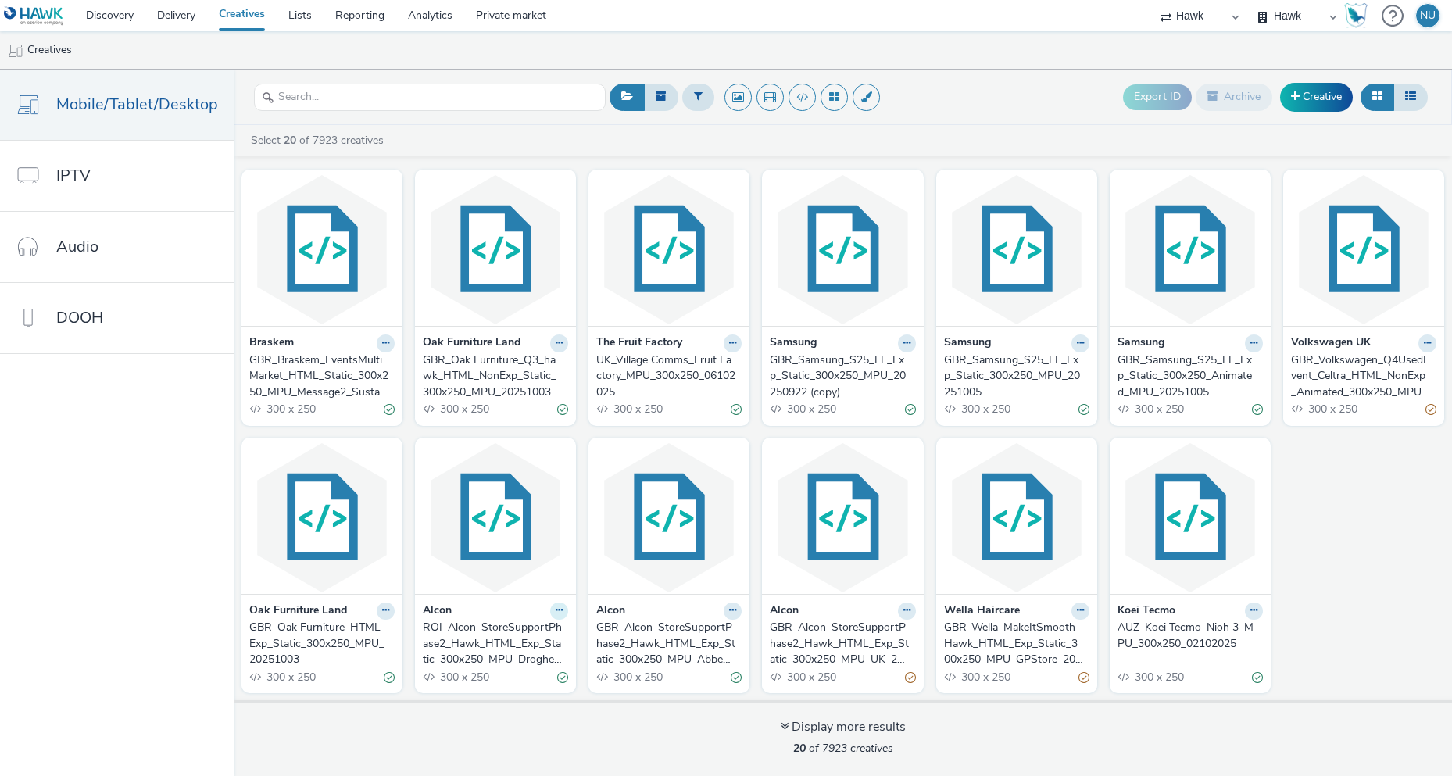
click at [556, 610] on icon at bounding box center [559, 610] width 7 height 9
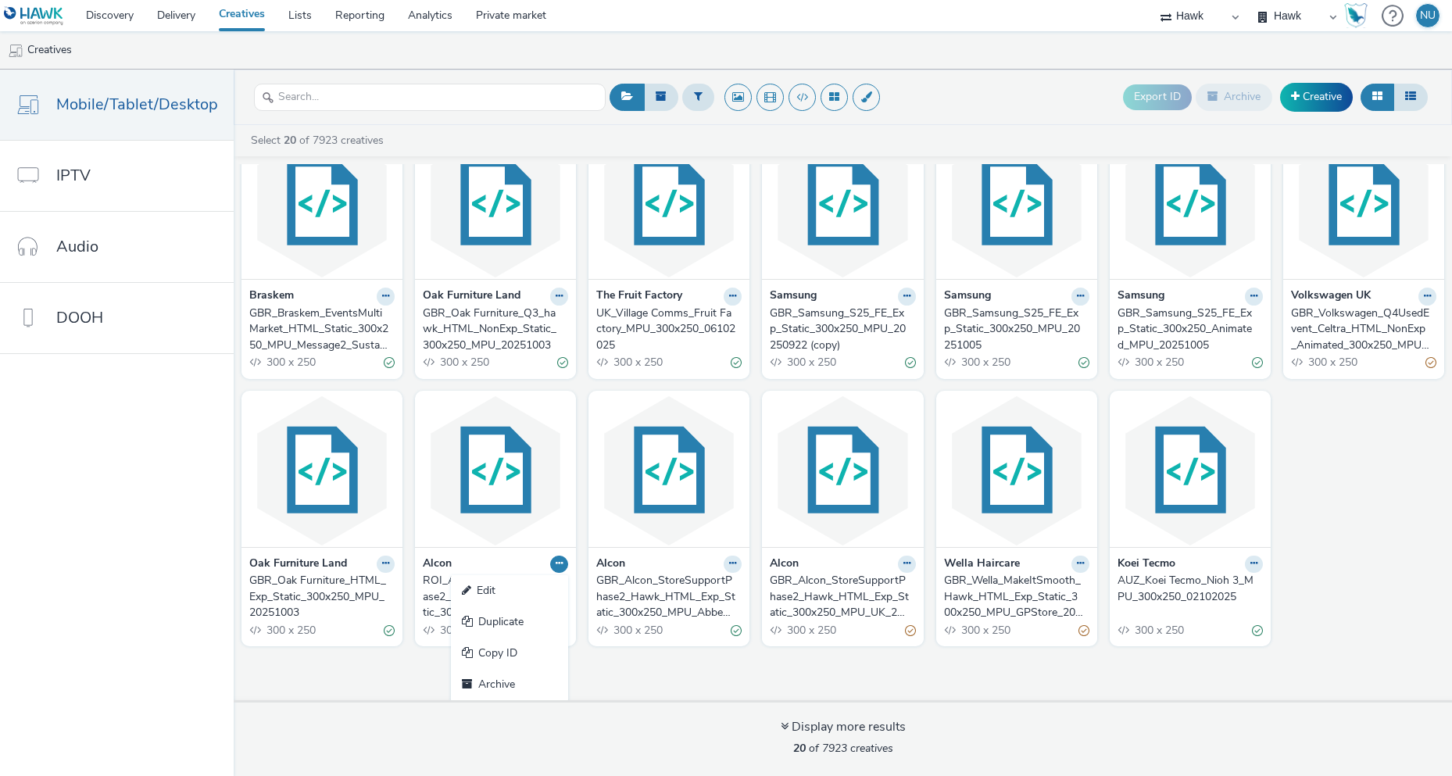
click at [235, 685] on div "VW Skoda UK GBR_Skoda_Q4UsedEvent_Celtra_HTML_NonExp_Animated_300x250_MPU_20251…" at bounding box center [843, 432] width 1218 height 536
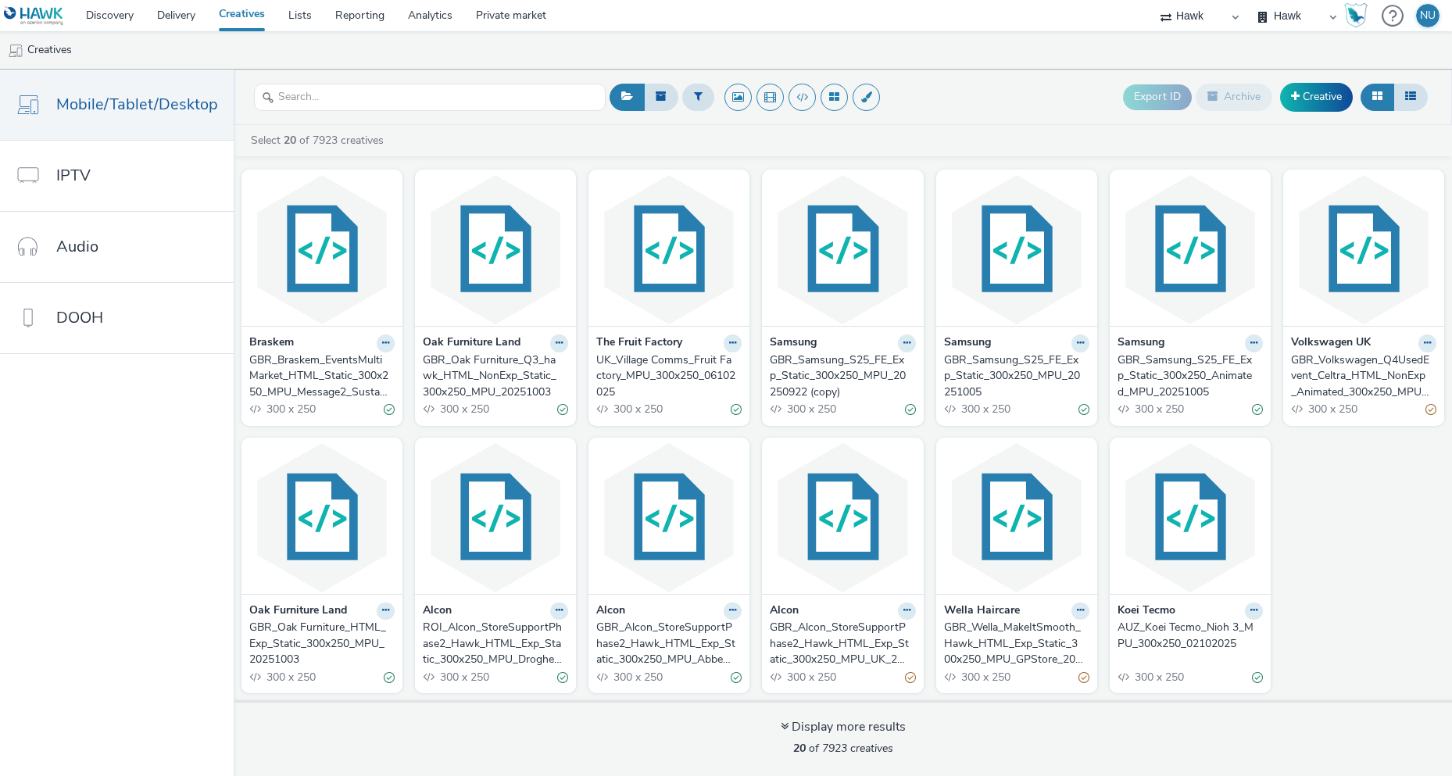
scroll to position [270, 0]
click at [675, 567] on img at bounding box center [668, 518] width 153 height 152
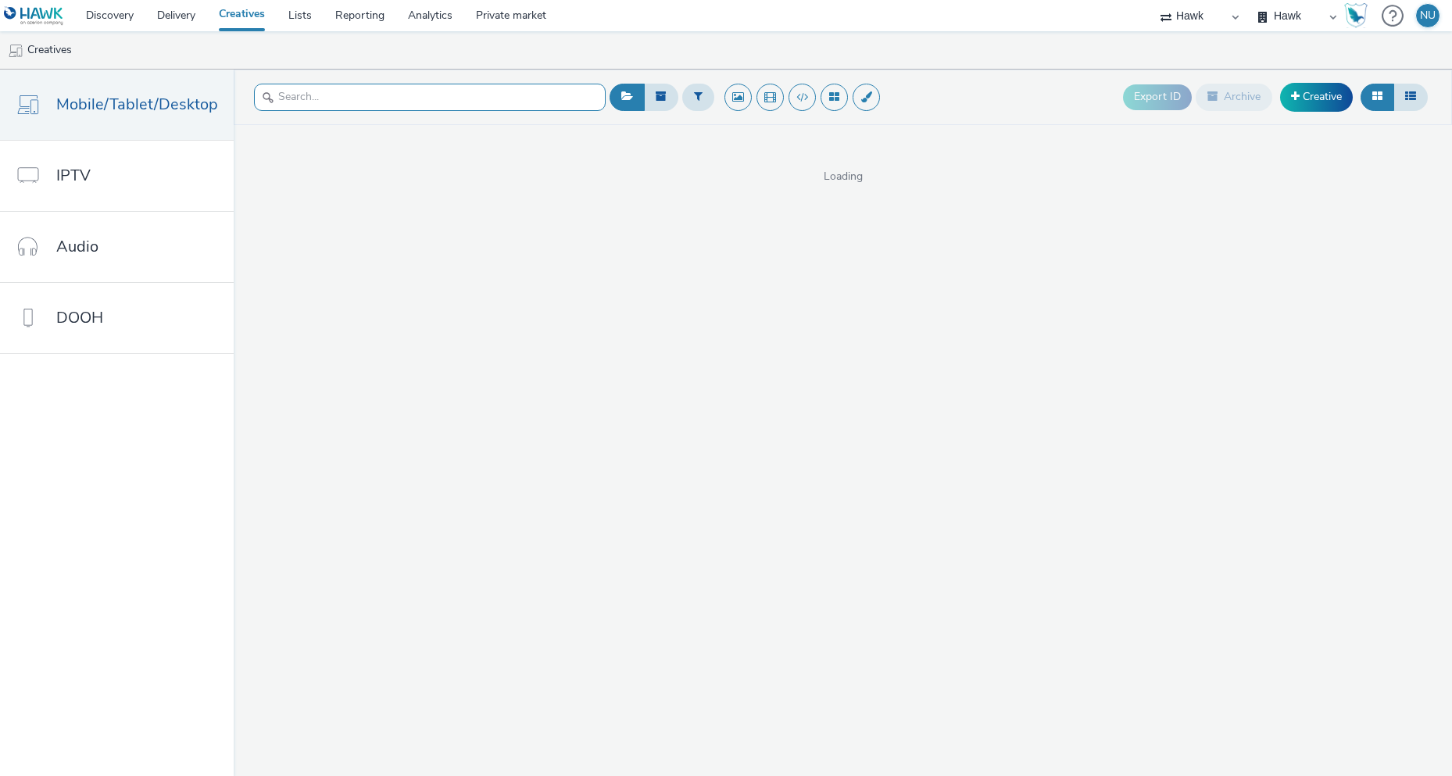
click at [288, 100] on input "text" at bounding box center [430, 97] width 352 height 27
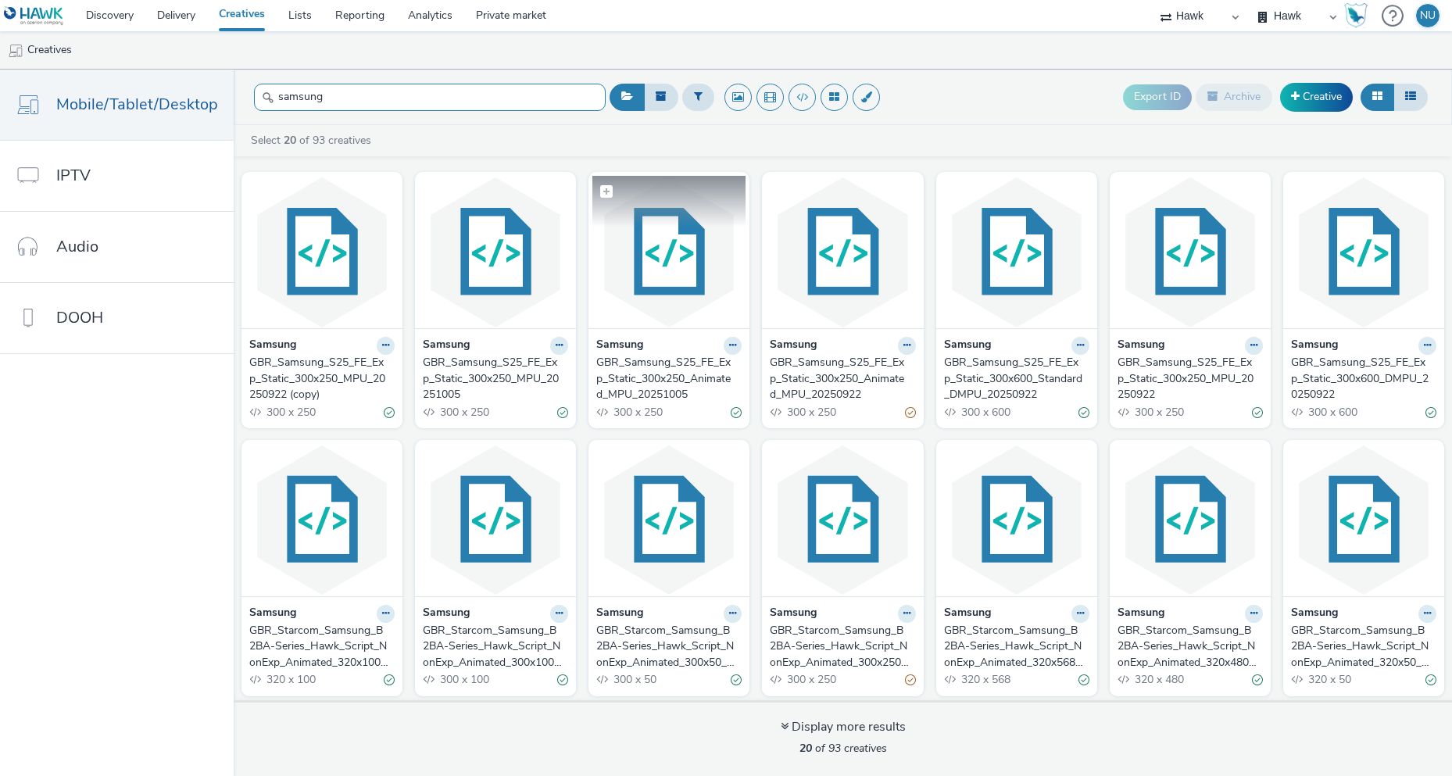
type input "samsung"
click at [664, 293] on img at bounding box center [668, 252] width 153 height 152
click at [296, 90] on input "text" at bounding box center [430, 97] width 352 height 27
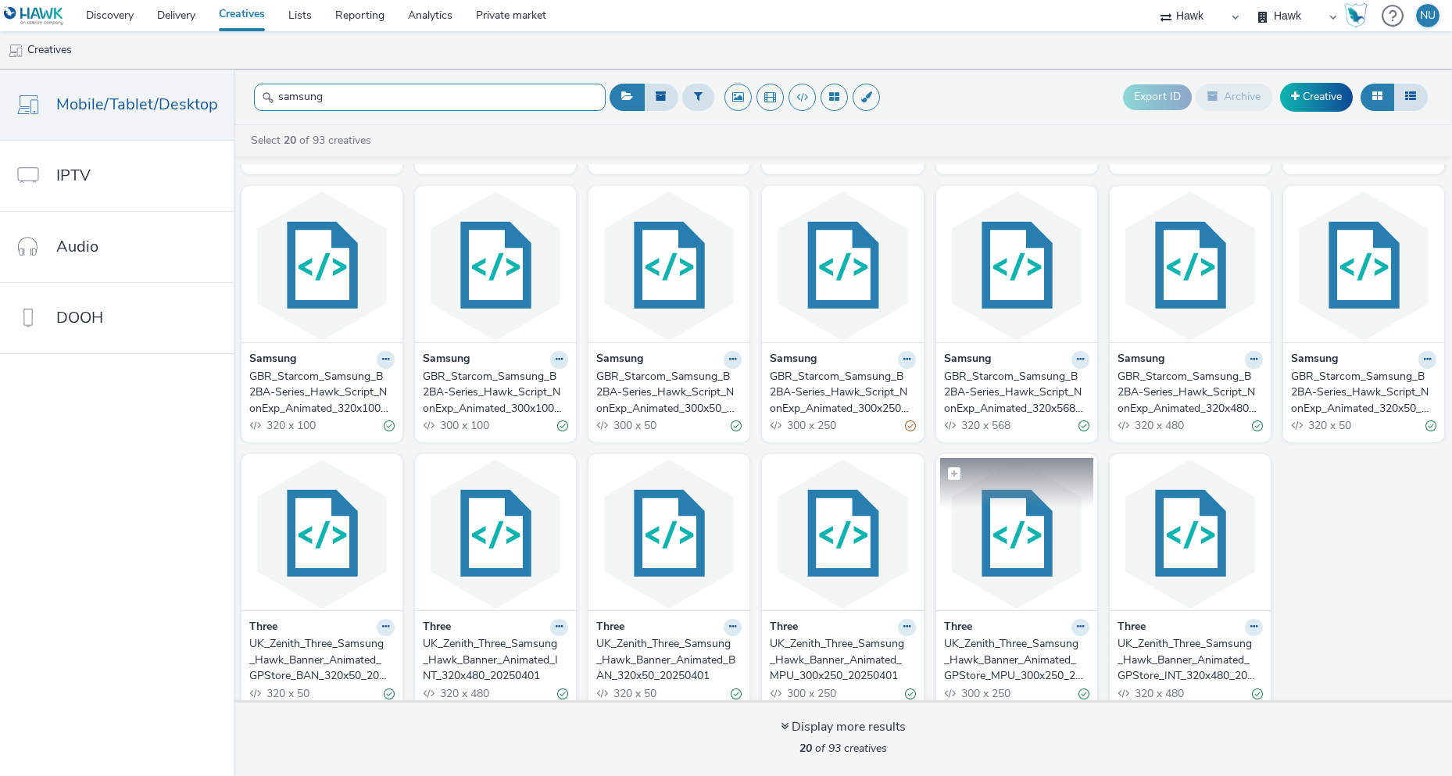
scroll to position [270, 0]
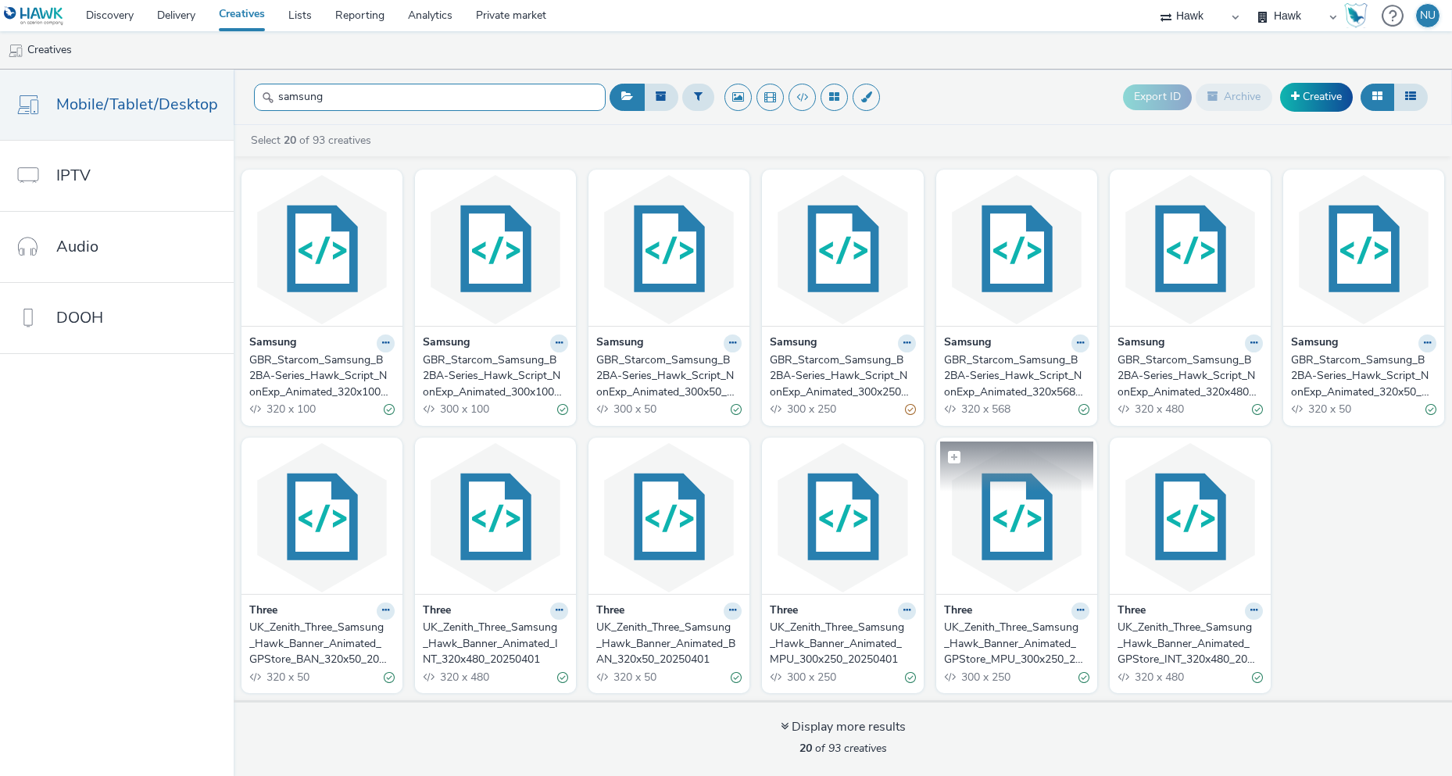
type input "samsung"
click at [989, 560] on img at bounding box center [1016, 518] width 153 height 152
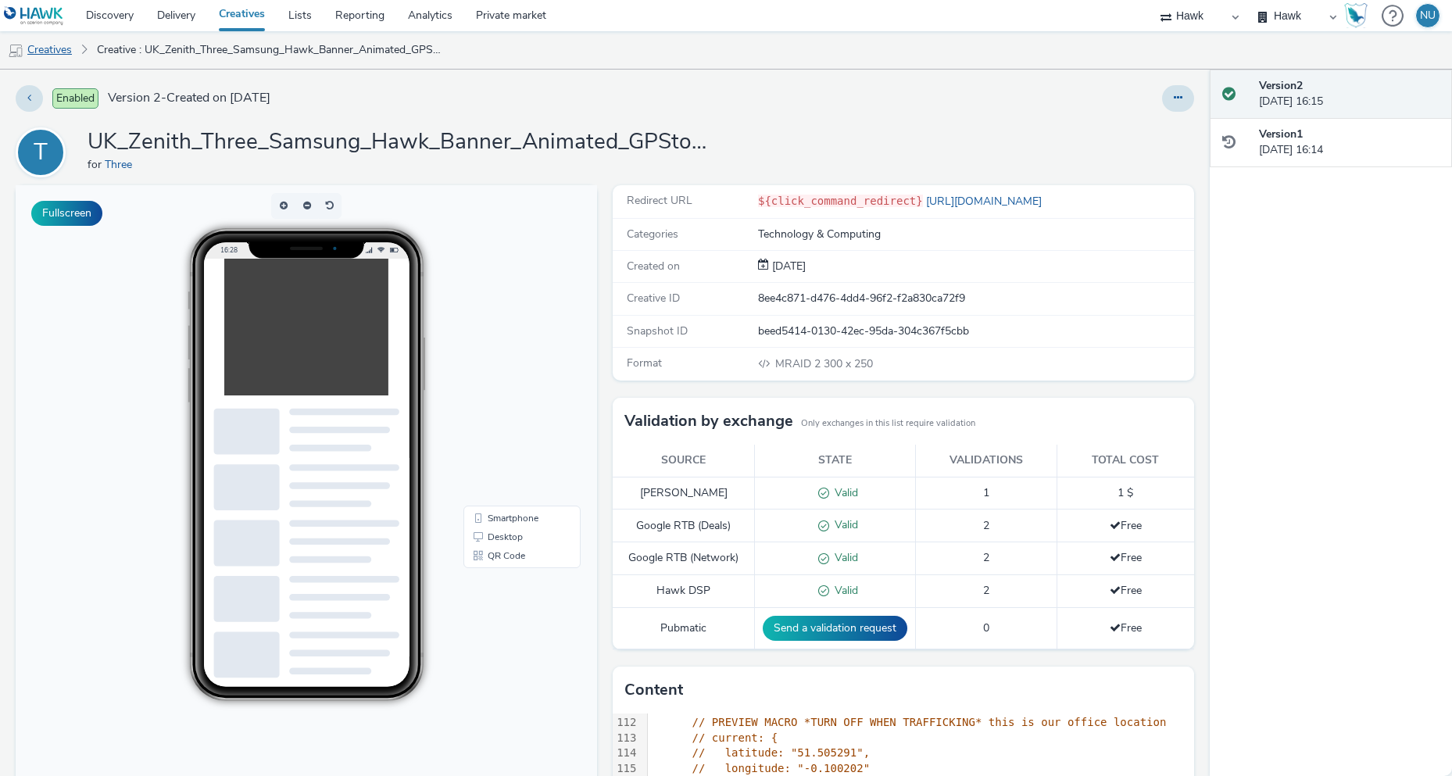
click at [56, 53] on link "Creatives" at bounding box center [40, 50] width 80 height 38
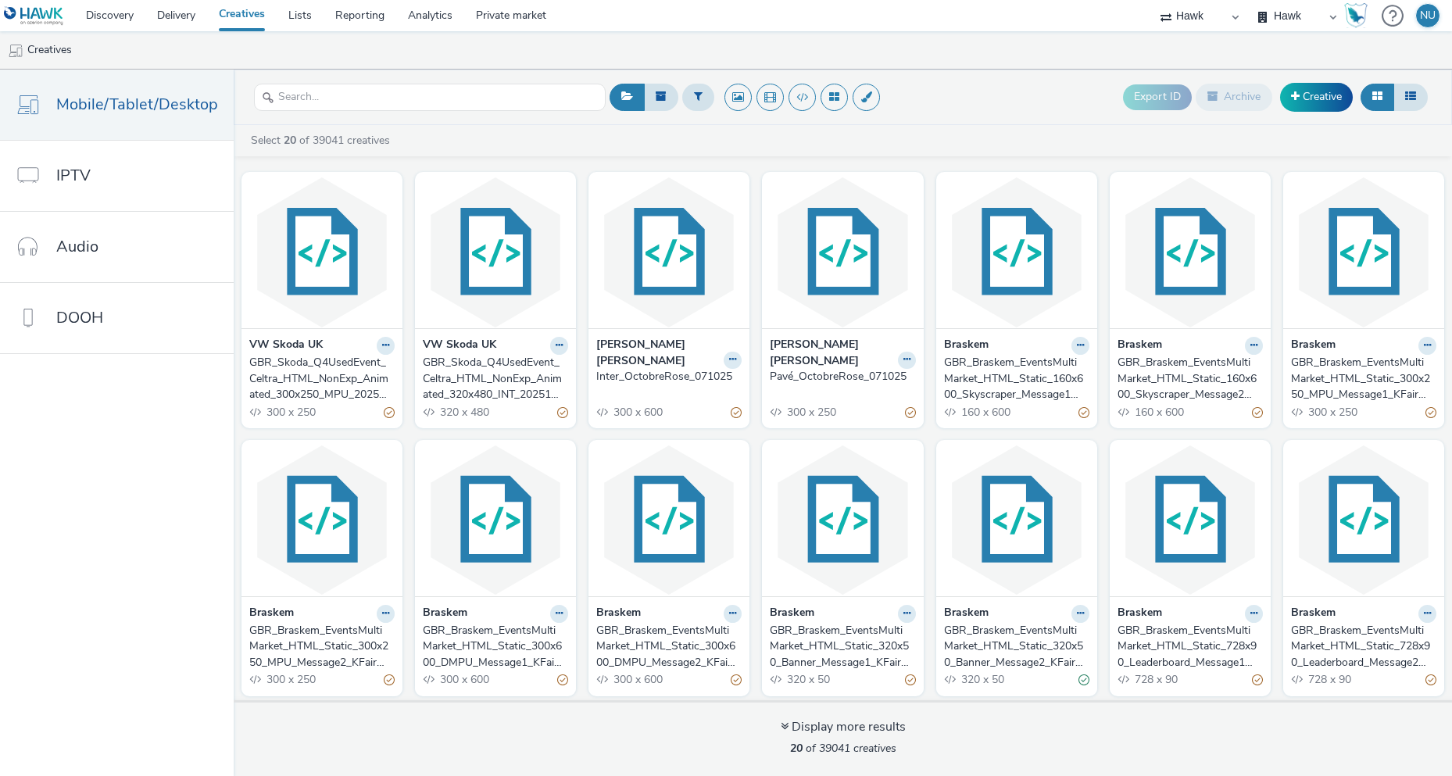
click at [29, 17] on img at bounding box center [34, 16] width 60 height 20
